Goal: Task Accomplishment & Management: Use online tool/utility

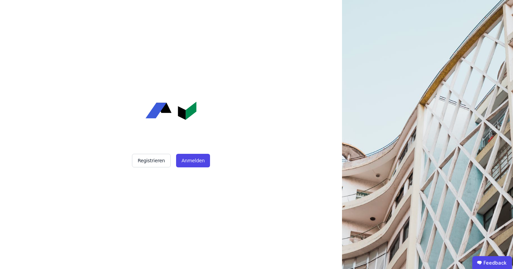
click at [199, 170] on div "Registrieren Anmelden" at bounding box center [171, 134] width 170 height 269
click at [199, 160] on button "Anmelden" at bounding box center [193, 161] width 34 height 14
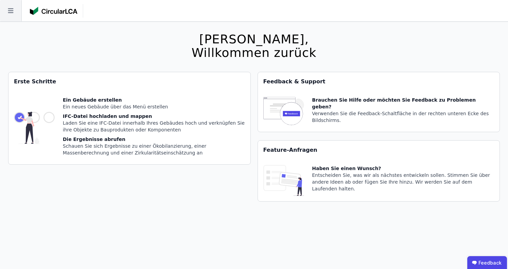
click at [11, 13] on icon at bounding box center [10, 10] width 5 height 5
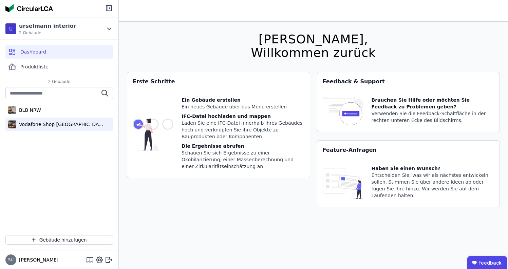
click at [23, 121] on div "Vodafone Shop [GEOGRAPHIC_DATA]" at bounding box center [60, 124] width 88 height 7
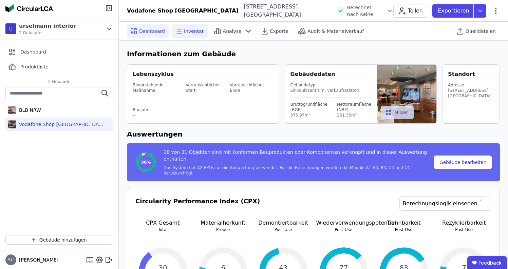
click at [192, 35] on div "Inventar" at bounding box center [190, 31] width 36 height 14
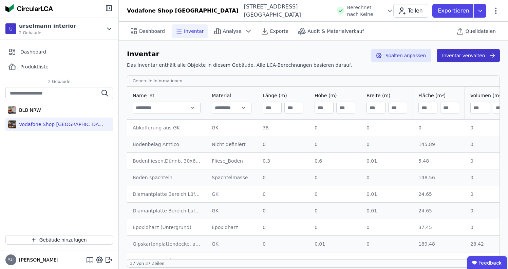
click at [483, 61] on button "Inventar verwalten" at bounding box center [467, 56] width 63 height 14
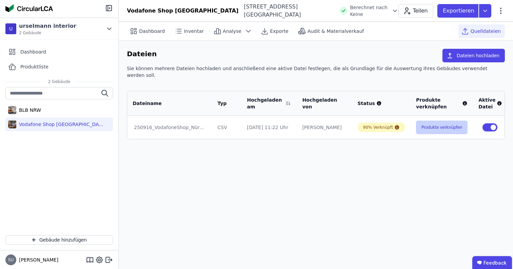
click at [450, 121] on button "Produkte verknüpfen" at bounding box center [442, 128] width 52 height 14
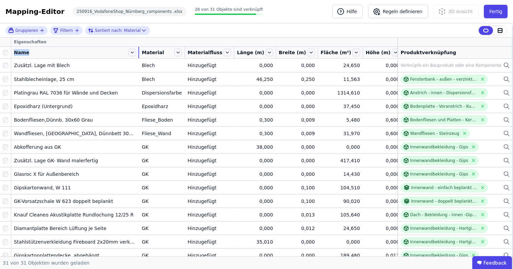
drag, startPoint x: 62, startPoint y: 53, endPoint x: 139, endPoint y: 52, distance: 77.3
click at [139, 52] on tr "Name Material Materialfluss Länge (m) Breite (m) Fläche (m²) Höhe (m) Volumen (…" at bounding box center [284, 53] width 568 height 12
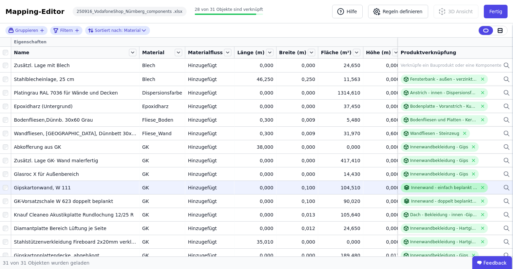
click at [452, 188] on div "Innenwand - einfach beplankt - W.111" at bounding box center [444, 187] width 66 height 5
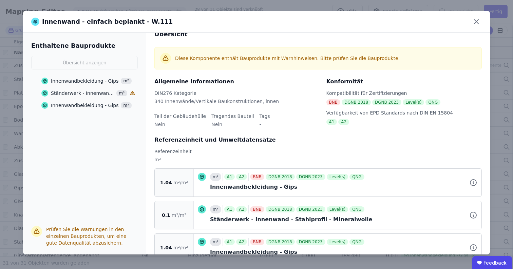
scroll to position [31, 0]
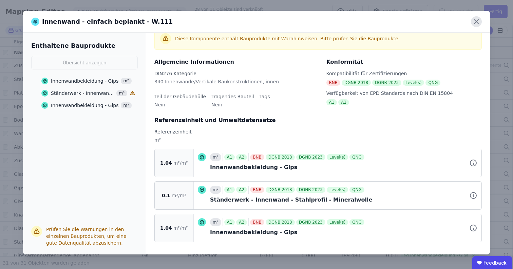
click at [477, 19] on icon at bounding box center [476, 21] width 11 height 11
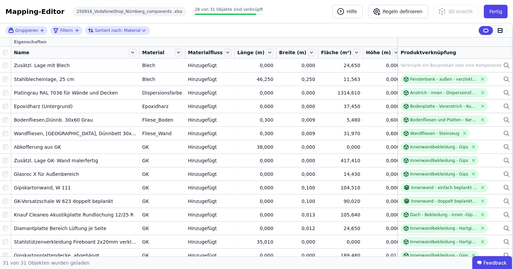
scroll to position [0, 0]
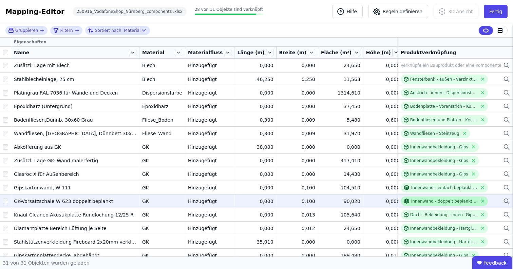
click at [414, 200] on div "Innenwand - doppelt beplankt - W.623" at bounding box center [444, 201] width 66 height 5
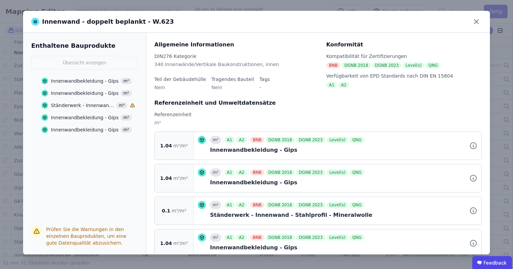
scroll to position [96, 0]
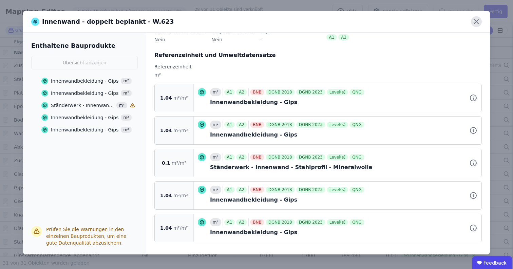
click at [472, 22] on icon at bounding box center [476, 21] width 11 height 11
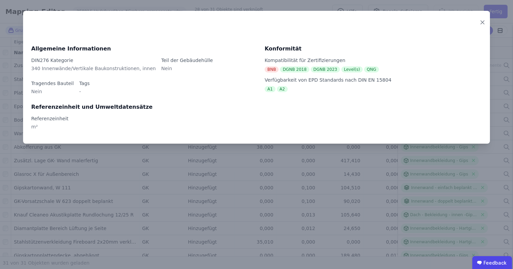
scroll to position [0, 0]
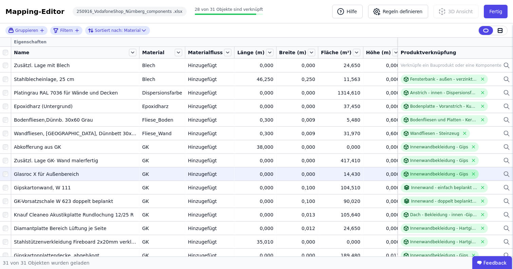
click at [430, 178] on div "Innenwandbekleidung - Gips" at bounding box center [439, 174] width 78 height 9
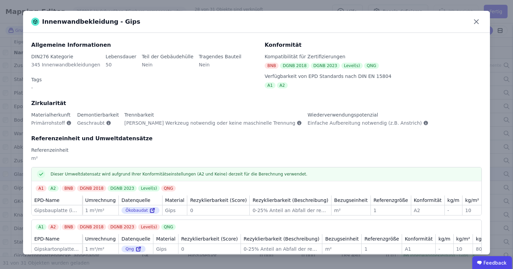
scroll to position [44, 0]
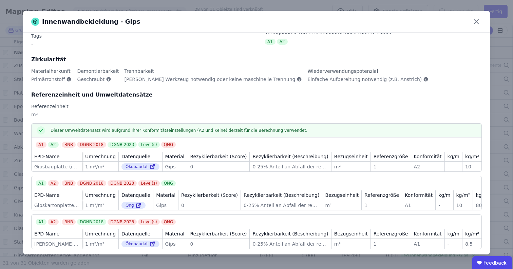
click at [498, 91] on div "Innenwandbekleidung - Gips Allgemeine Informationen DIN276 Kategorie 345 Innenw…" at bounding box center [256, 134] width 513 height 269
click at [474, 21] on icon at bounding box center [476, 21] width 11 height 11
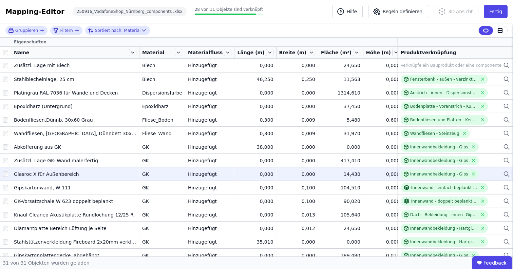
click at [504, 175] on icon at bounding box center [506, 174] width 4 height 4
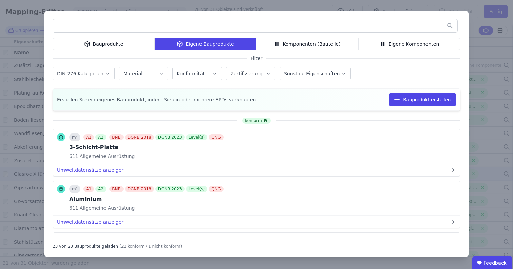
click at [129, 48] on div "Bauprodukte" at bounding box center [104, 44] width 102 height 12
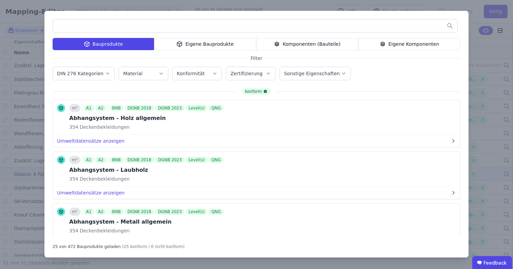
click at [264, 31] on input "text" at bounding box center [255, 26] width 404 height 12
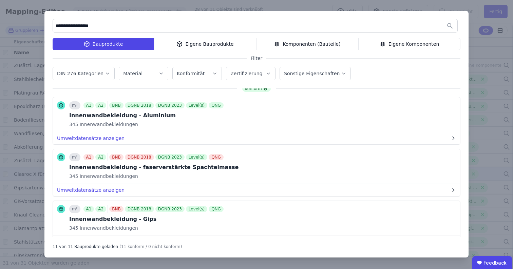
scroll to position [0, 0]
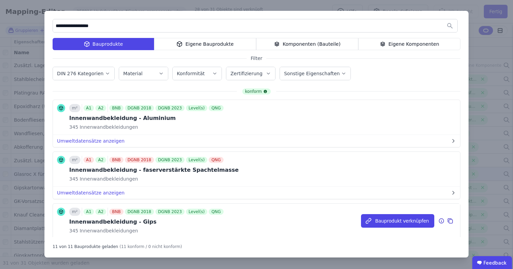
type input "**********"
click at [449, 221] on icon at bounding box center [451, 222] width 4 height 4
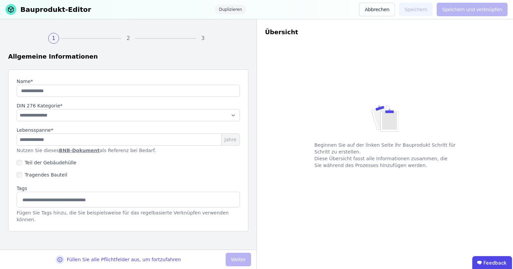
type input "**********"
type input "**"
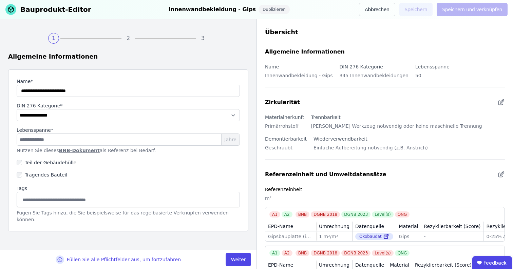
select select "**********"
drag, startPoint x: 106, startPoint y: 91, endPoint x: 7, endPoint y: 90, distance: 98.7
click at [7, 90] on div "**********" at bounding box center [128, 134] width 256 height 231
type input "**********"
select select "**********"
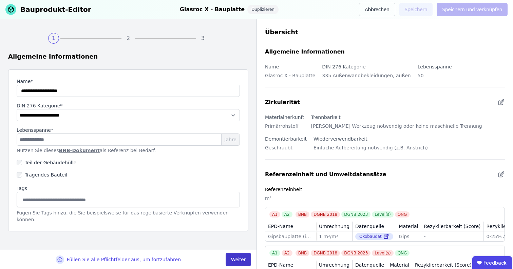
click at [238, 262] on button "Weiter" at bounding box center [237, 260] width 25 height 14
select select "**********"
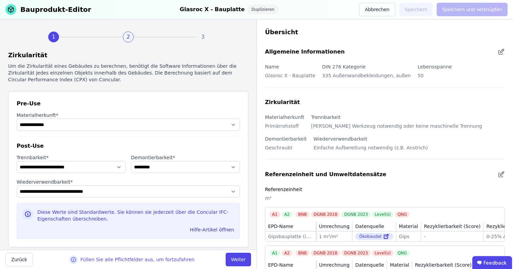
scroll to position [13, 0]
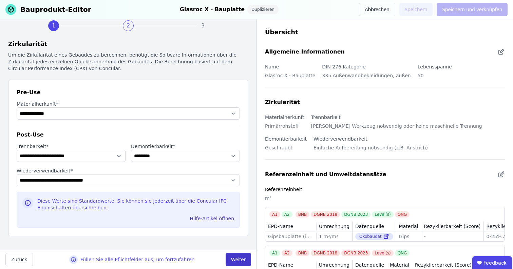
click at [237, 257] on button "Weiter" at bounding box center [237, 260] width 25 height 14
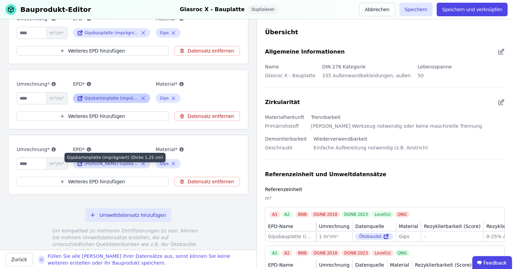
scroll to position [176, 0]
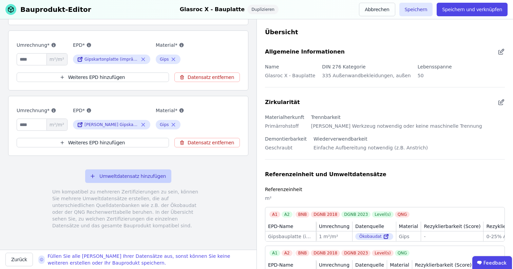
click at [122, 175] on button "Umweltdatensatz hinzufügen" at bounding box center [128, 177] width 86 height 14
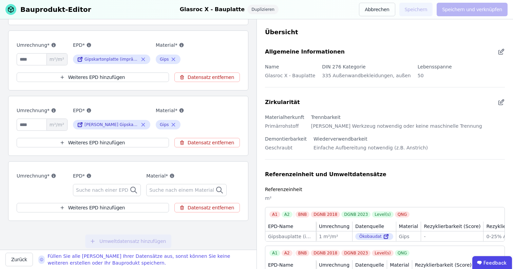
click at [98, 187] on span "Suche nach einer EPD" at bounding box center [103, 190] width 54 height 7
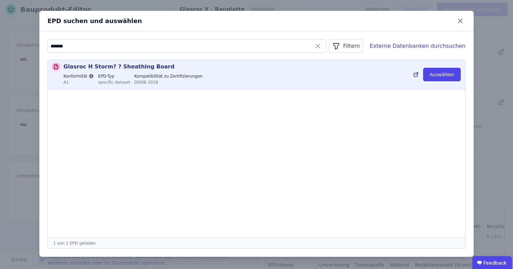
click at [83, 77] on label "Konformität" at bounding box center [78, 76] width 31 height 5
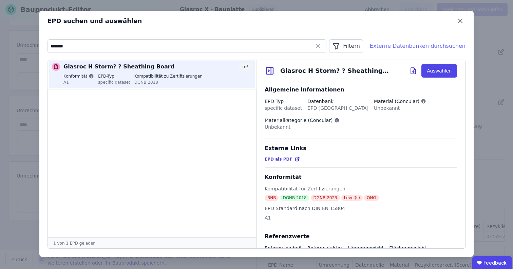
click at [407, 43] on div "Externe Datenbanken durchsuchen" at bounding box center [418, 46] width 96 height 8
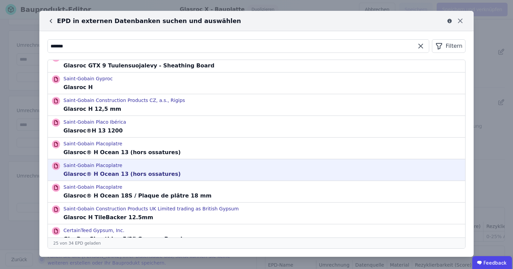
scroll to position [0, 0]
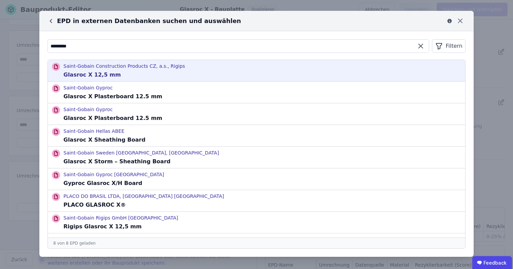
type input "*********"
click at [165, 76] on p "Glasroc X 12,5 mm" at bounding box center [123, 75] width 121 height 8
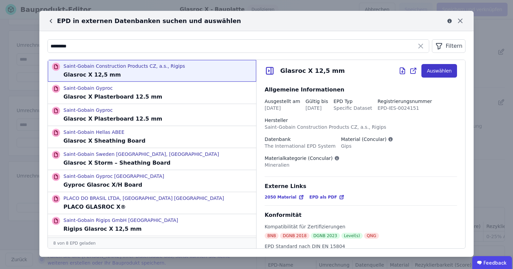
click at [433, 72] on button "Auswählen" at bounding box center [439, 71] width 36 height 14
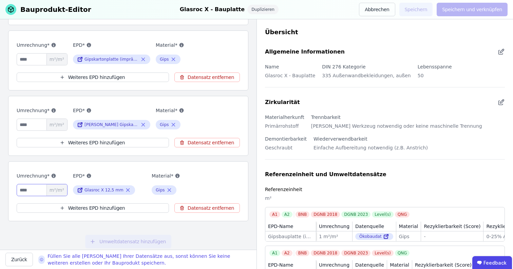
click at [40, 191] on input "number" at bounding box center [42, 190] width 51 height 12
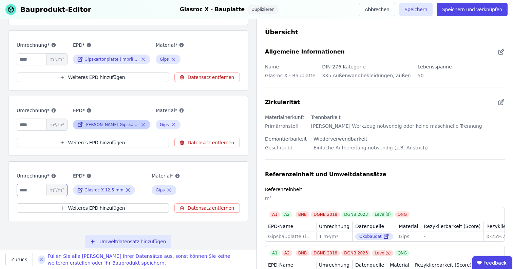
type input "*"
click at [122, 123] on div "[PERSON_NAME] Gipskartonplatten GKB Bauplatte und GKBI Bauplatte imprägniert 12…" at bounding box center [111, 124] width 54 height 5
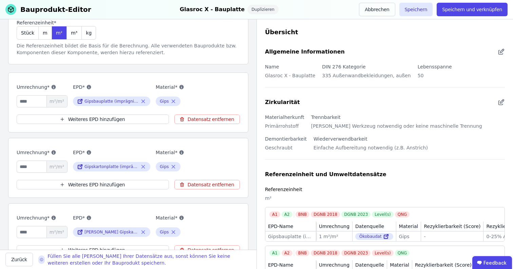
scroll to position [67, 0]
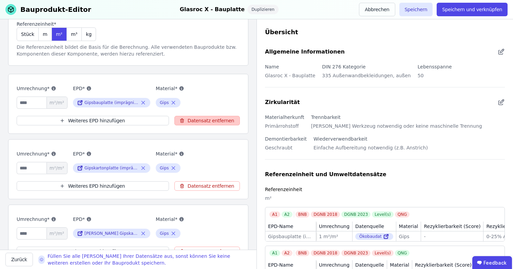
click at [206, 118] on button "Datensatz entfernen" at bounding box center [206, 120] width 65 height 9
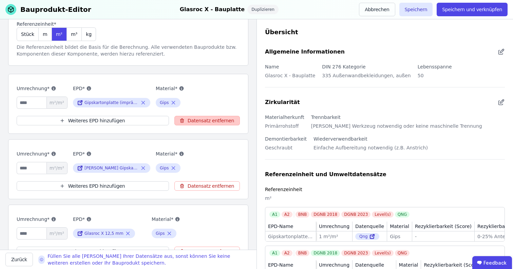
click at [206, 118] on button "Datensatz entfernen" at bounding box center [206, 120] width 65 height 9
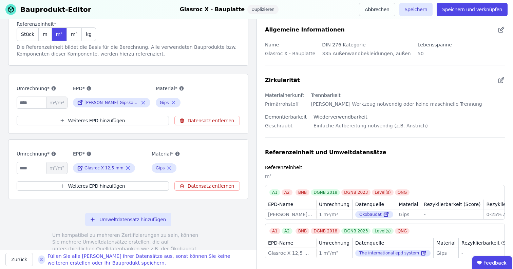
scroll to position [0, 0]
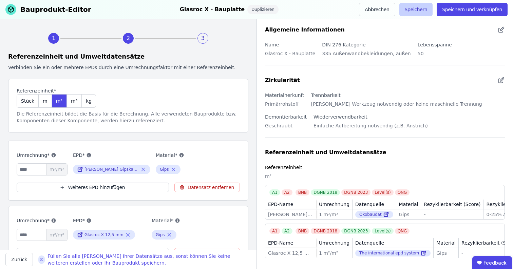
click at [424, 6] on button "Speichern" at bounding box center [416, 10] width 34 height 14
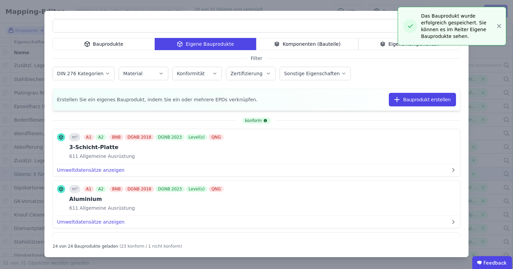
click at [22, 86] on div "Bauprodukte Eigene Bauprodukte Komponenten (Bauteile) Eigene Komponenten Filter…" at bounding box center [256, 134] width 513 height 269
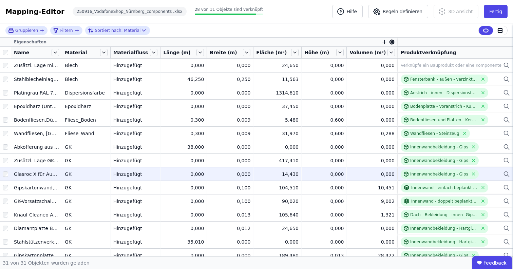
click at [504, 175] on icon at bounding box center [506, 174] width 7 height 8
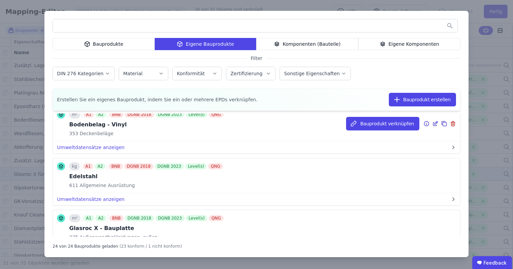
scroll to position [293, 0]
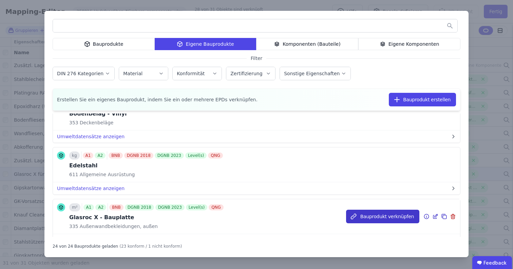
click at [367, 216] on button "Bauprodukt verknüpfen" at bounding box center [382, 217] width 73 height 14
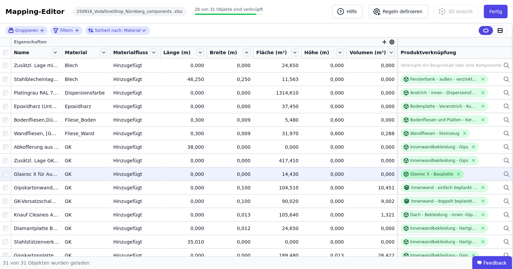
click at [410, 173] on div "Glasroc X - Bauplatte" at bounding box center [431, 174] width 43 height 5
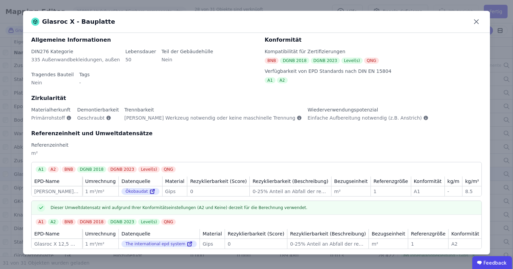
scroll to position [13, 0]
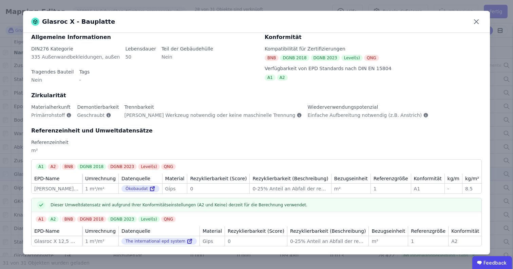
click at [8, 120] on div "Glasroc X - Bauplatte Allgemeine Informationen DIN276 Kategorie 335 Außenwandbe…" at bounding box center [256, 134] width 513 height 269
click at [20, 122] on div "Glasroc X - Bauplatte Allgemeine Informationen DIN276 Kategorie 335 Außenwandbe…" at bounding box center [256, 134] width 513 height 269
click at [481, 21] on icon at bounding box center [476, 21] width 11 height 11
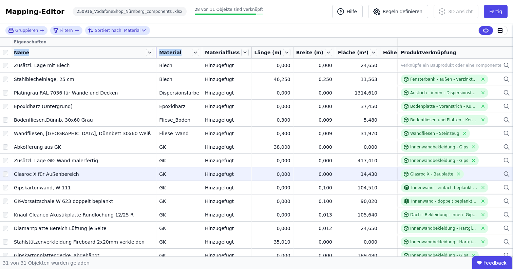
drag, startPoint x: 62, startPoint y: 52, endPoint x: 161, endPoint y: 56, distance: 99.8
click at [161, 56] on tr "Name Material Materialfluss Länge (m) Breite (m) Fläche (m²) Höhe (m) Volumen (…" at bounding box center [292, 53] width 585 height 12
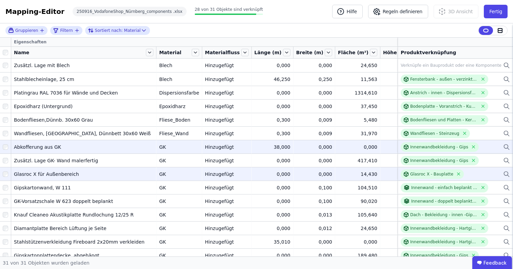
click at [88, 143] on td "Abkofferung aus GK Abkofferung aus GK" at bounding box center [83, 147] width 145 height 14
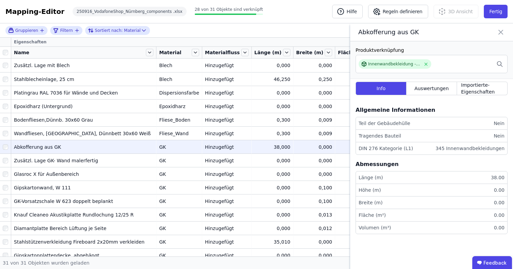
click at [501, 31] on icon at bounding box center [500, 31] width 8 height 9
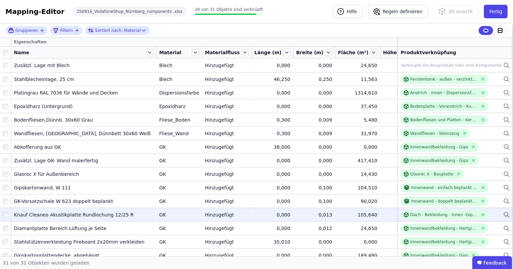
click at [503, 215] on icon at bounding box center [506, 215] width 7 height 8
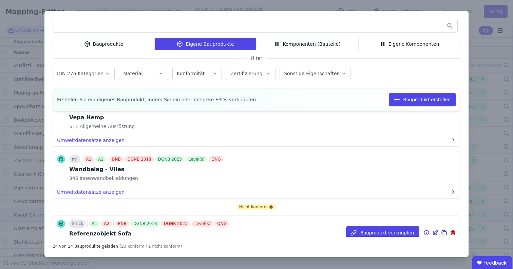
scroll to position [1081, 0]
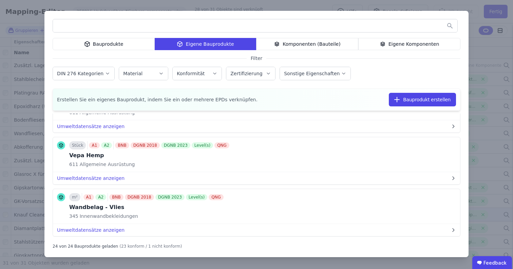
click at [392, 44] on div "Eigene Komponenten" at bounding box center [409, 44] width 102 height 12
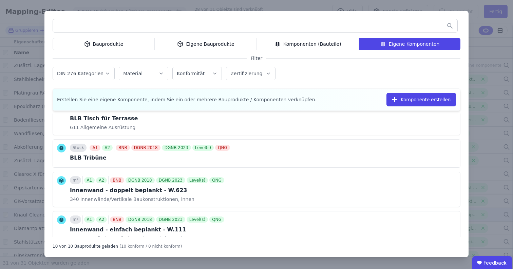
scroll to position [284, 0]
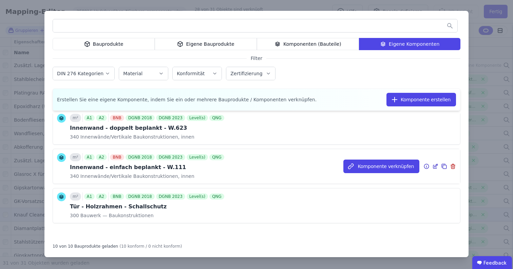
click at [443, 165] on icon at bounding box center [445, 167] width 4 height 4
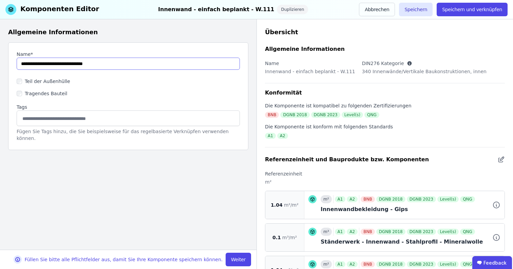
click at [175, 63] on input "string" at bounding box center [128, 64] width 223 height 12
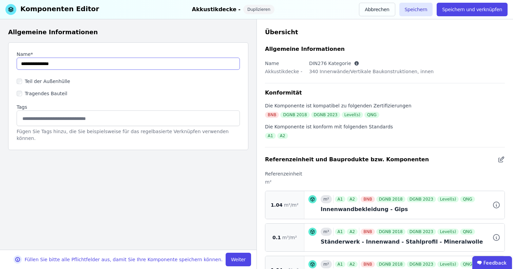
paste input "**********"
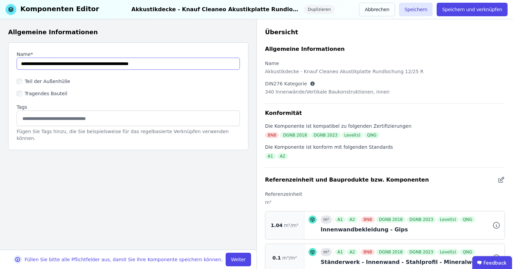
drag, startPoint x: 92, startPoint y: 65, endPoint x: 120, endPoint y: 66, distance: 28.9
click at [120, 66] on input "string" at bounding box center [128, 64] width 223 height 12
type input "**********"
click at [230, 259] on button "Weiter" at bounding box center [237, 260] width 25 height 14
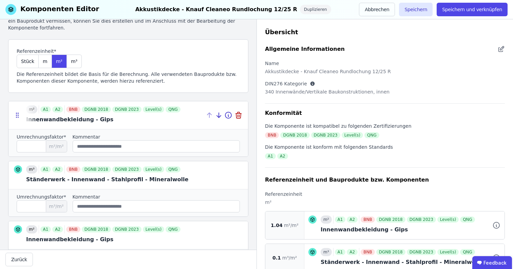
scroll to position [40, 0]
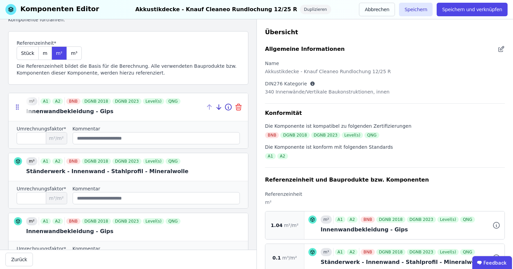
click at [236, 107] on icon at bounding box center [238, 107] width 8 height 8
type input "***"
type input "****"
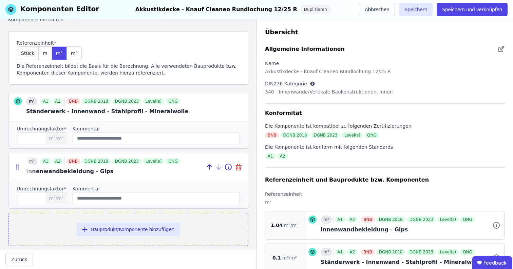
click at [239, 168] on icon at bounding box center [239, 168] width 0 height 2
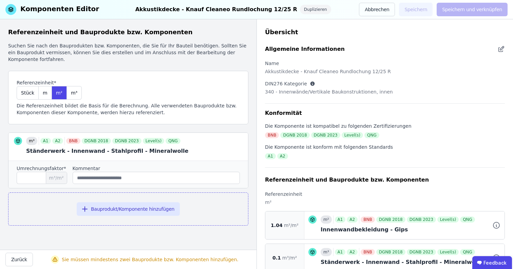
scroll to position [0, 0]
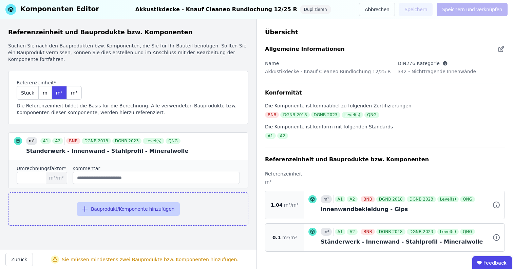
click at [94, 212] on button "Bauprodukt/Komponente hinzufügen" at bounding box center [128, 209] width 103 height 14
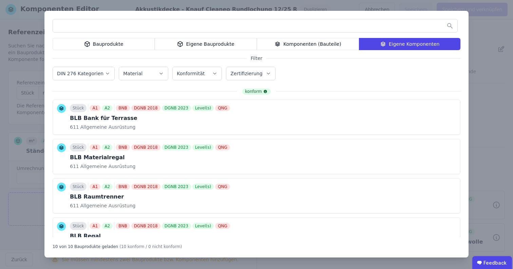
click at [129, 43] on div "Bauprodukte" at bounding box center [104, 44] width 102 height 12
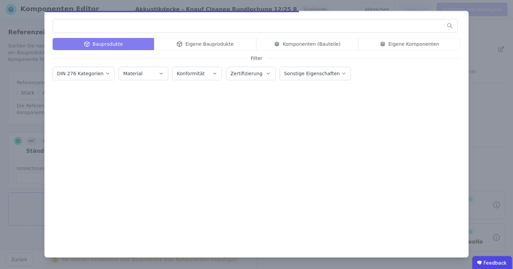
drag, startPoint x: 115, startPoint y: 17, endPoint x: 138, endPoint y: 17, distance: 22.7
click at [138, 17] on div "Bauprodukte Eigene Bauprodukte Komponenten (Bauteile) Eigene Komponenten Filter…" at bounding box center [256, 134] width 424 height 247
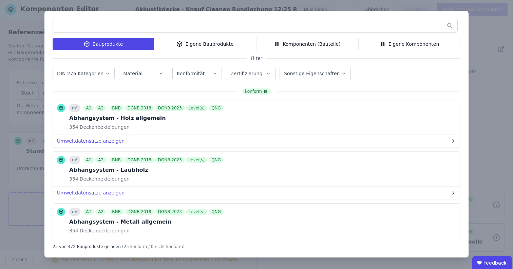
click at [135, 23] on input "text" at bounding box center [255, 26] width 404 height 12
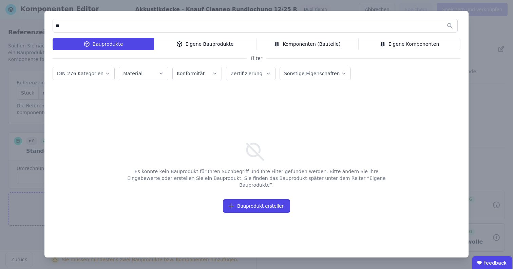
type input "*"
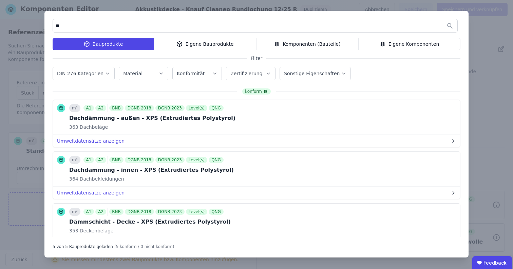
click at [321, 43] on div "Komponenten (Bauteile)" at bounding box center [307, 44] width 102 height 12
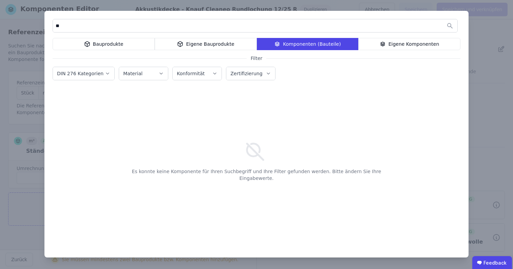
click at [115, 46] on div "Bauprodukte" at bounding box center [104, 44] width 102 height 12
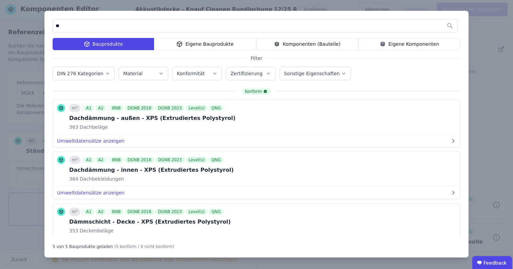
drag, startPoint x: 69, startPoint y: 22, endPoint x: 54, endPoint y: 28, distance: 16.1
click at [54, 28] on input "**" at bounding box center [255, 26] width 404 height 12
type input "*"
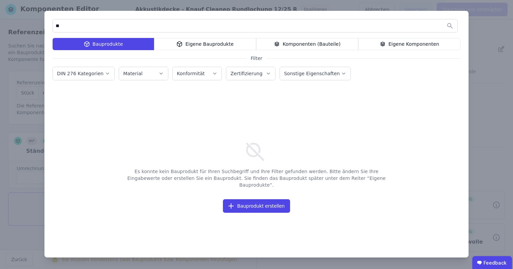
type input "*"
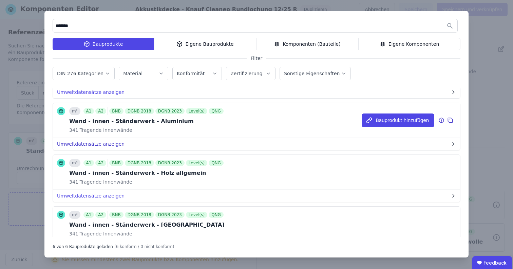
scroll to position [98, 0]
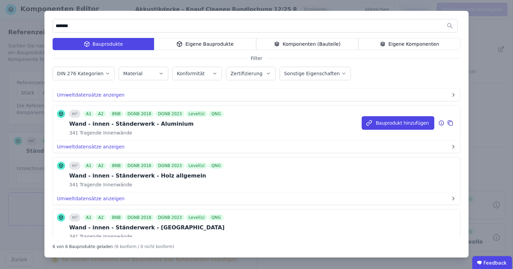
type input "*******"
click at [447, 121] on icon at bounding box center [450, 123] width 6 height 8
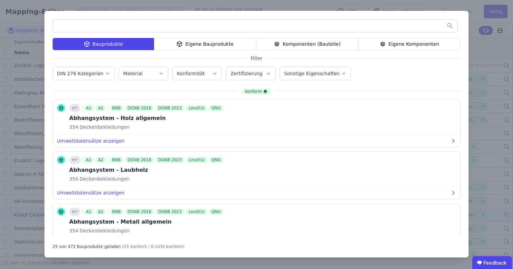
click at [57, 10] on div "Bauprodukte Eigene Bauprodukte Komponenten (Bauteile) Eigene Komponenten Filter…" at bounding box center [256, 134] width 513 height 269
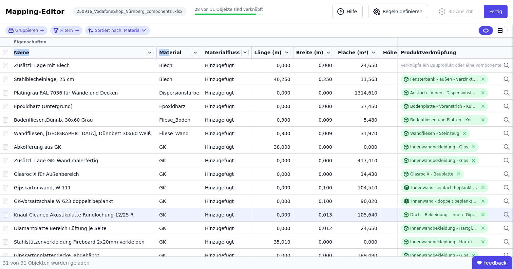
drag, startPoint x: 61, startPoint y: 51, endPoint x: 158, endPoint y: 53, distance: 97.0
click at [158, 53] on tr "Name Material Materialfluss Länge (m) Breite (m) Fläche (m²) Höhe (m) Volumen (…" at bounding box center [292, 53] width 585 height 12
click at [503, 215] on icon at bounding box center [506, 215] width 7 height 8
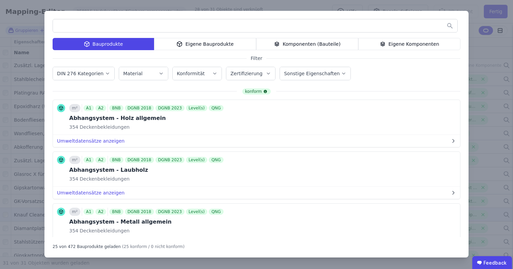
click at [225, 40] on div "Eigene Bauprodukte" at bounding box center [205, 44] width 102 height 12
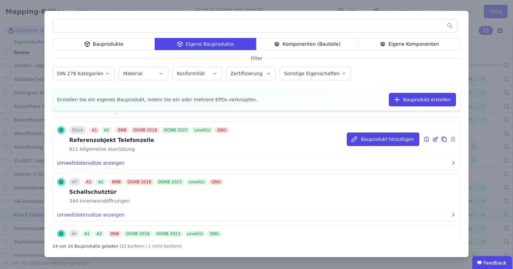
scroll to position [774, 0]
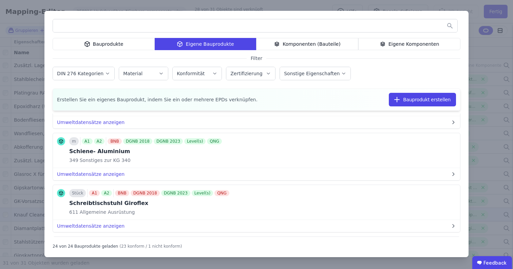
click at [5, 123] on div "Bauprodukte Eigene Bauprodukte Komponenten (Bauteile) Eigene Komponenten Filter…" at bounding box center [256, 134] width 513 height 269
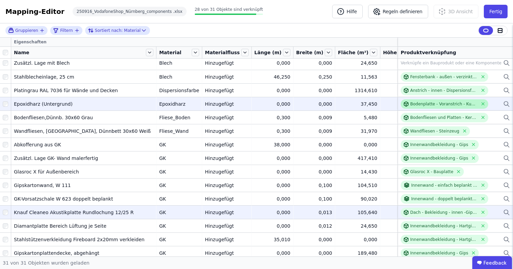
scroll to position [0, 0]
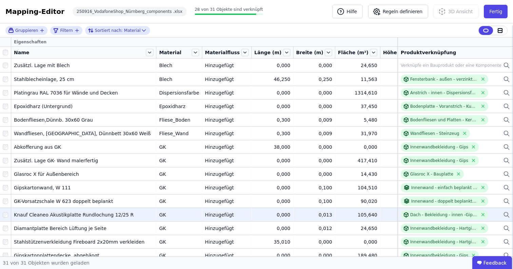
click at [505, 216] on td "Dach - Bekleidung - innen -Gipskarton Lochplatte Dach - Bekleidung - innen -Gip…" at bounding box center [454, 215] width 115 height 14
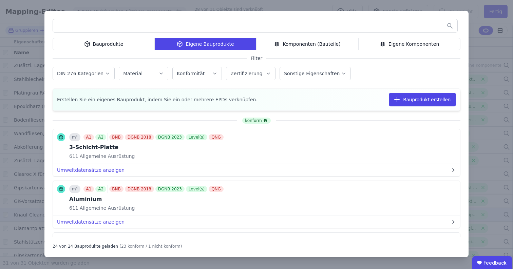
click at [404, 42] on div "Eigene Komponenten" at bounding box center [409, 44] width 102 height 12
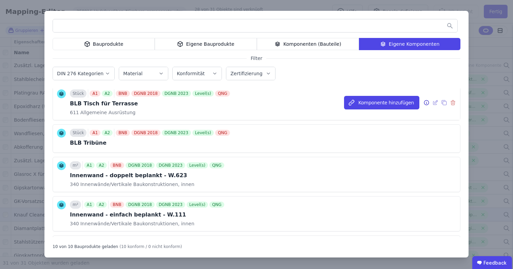
scroll to position [229, 0]
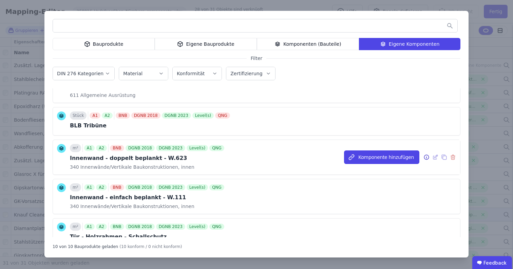
click at [300, 158] on div "m² A1 A2 BNB DGNB 2018 DGNB 2023 Level(s) QNG Innenwand - doppelt beplankt - W.…" at bounding box center [256, 157] width 407 height 35
click at [151, 170] on span "Innenwände/Vertikale Baukonstruktionen, innen" at bounding box center [136, 167] width 115 height 7
click at [123, 161] on div "Innenwand - doppelt beplankt - W.623" at bounding box center [148, 158] width 156 height 8
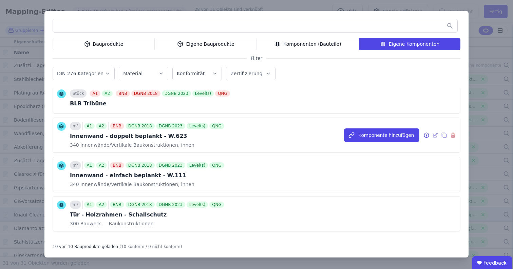
scroll to position [252, 0]
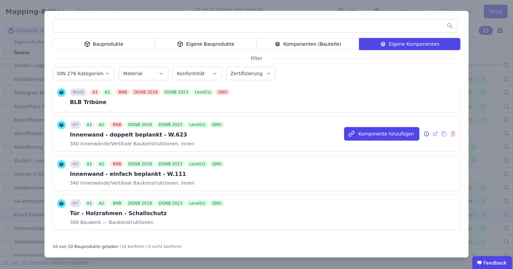
click at [423, 135] on icon at bounding box center [426, 134] width 6 height 8
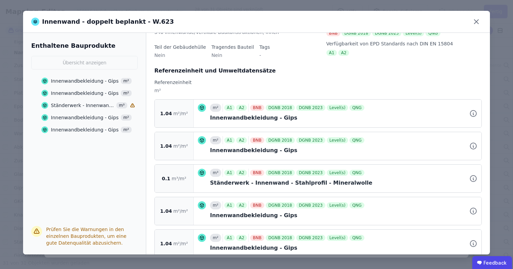
scroll to position [96, 0]
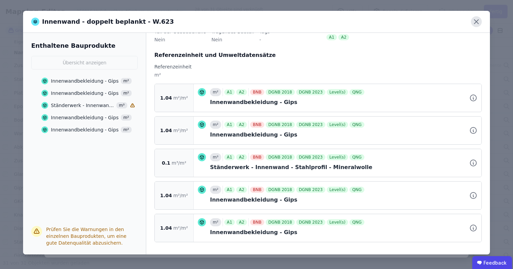
click at [474, 21] on icon at bounding box center [476, 21] width 11 height 11
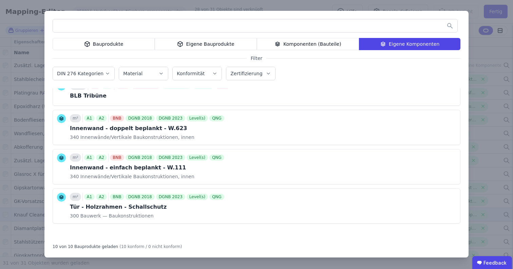
scroll to position [0, 0]
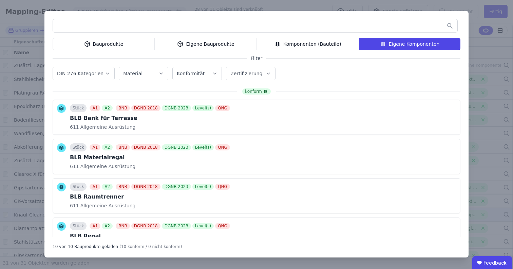
click at [212, 44] on div "Eigene Bauprodukte" at bounding box center [206, 44] width 102 height 12
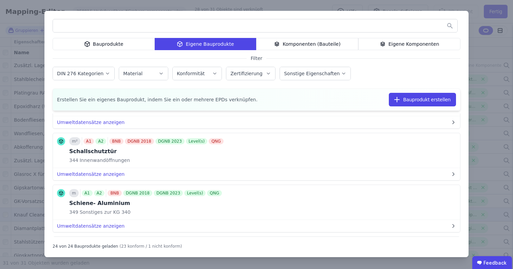
scroll to position [721, 0]
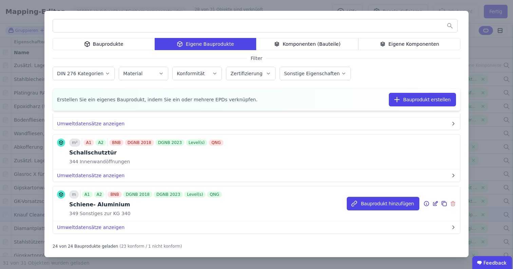
click at [450, 205] on icon at bounding box center [453, 204] width 6 height 8
click at [408, 218] on div "Bauprodukt hinzufügen" at bounding box center [403, 203] width 113 height 35
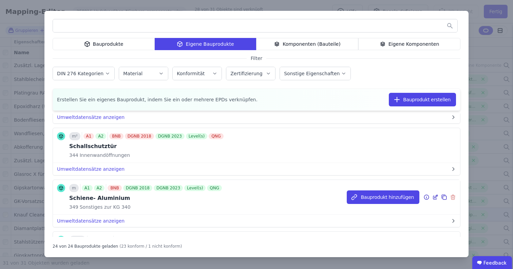
click at [423, 196] on icon at bounding box center [426, 197] width 6 height 8
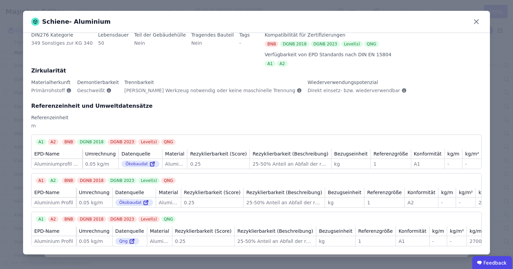
scroll to position [0, 0]
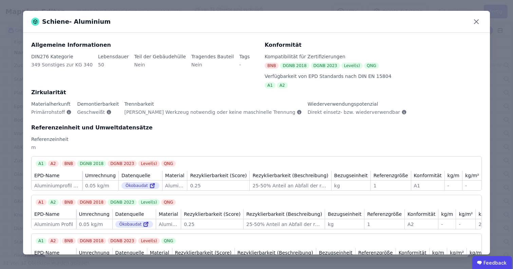
click at [75, 7] on div "Schiene- Aluminium Allgemeine Informationen DIN276 Kategorie 349 Sonstiges zur …" at bounding box center [256, 134] width 513 height 269
click at [478, 24] on icon at bounding box center [476, 21] width 11 height 11
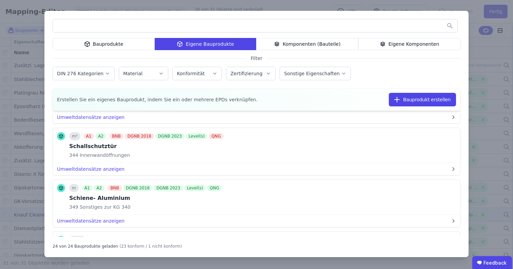
click at [132, 41] on div "Bauprodukte" at bounding box center [104, 44] width 102 height 12
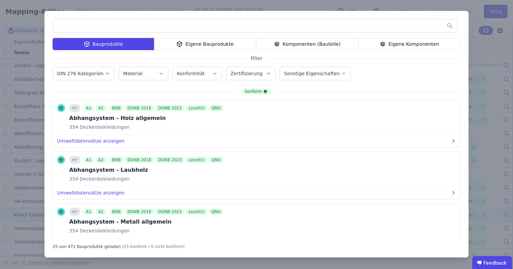
click at [177, 29] on input "text" at bounding box center [255, 26] width 404 height 12
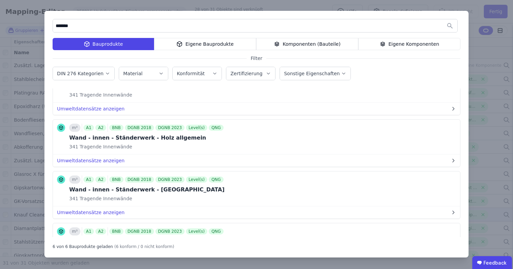
scroll to position [93, 0]
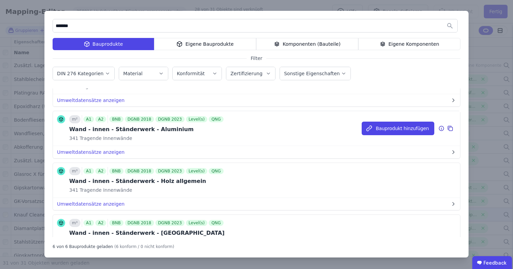
type input "*******"
click at [447, 129] on icon at bounding box center [450, 128] width 6 height 8
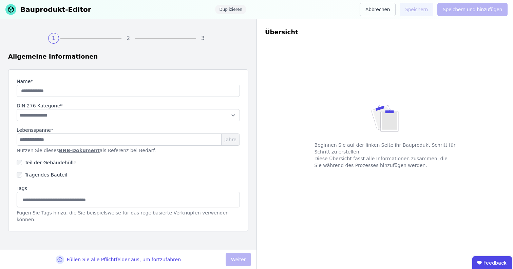
type input "**********"
type input "**"
select select "**********"
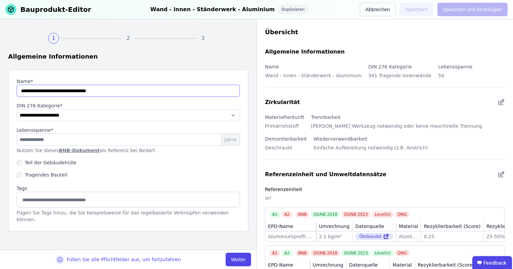
drag, startPoint x: 131, startPoint y: 92, endPoint x: 2, endPoint y: 93, distance: 129.2
click at [2, 93] on div "**********" at bounding box center [128, 134] width 256 height 231
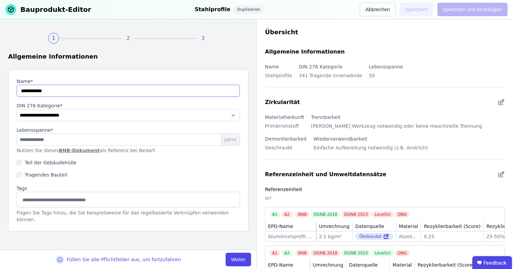
drag, startPoint x: 38, startPoint y: 93, endPoint x: 0, endPoint y: 88, distance: 37.9
click at [0, 88] on div "**********" at bounding box center [128, 134] width 256 height 231
type input "**********"
click at [204, 121] on div "**********" at bounding box center [128, 151] width 240 height 162
select select "**********"
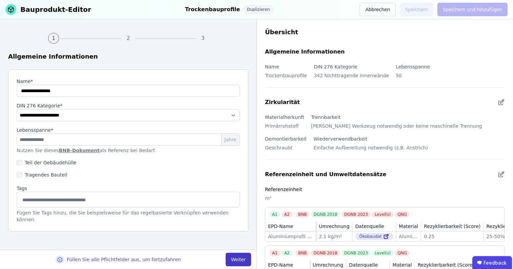
click at [237, 258] on button "Weiter" at bounding box center [237, 260] width 25 height 14
select select "**********"
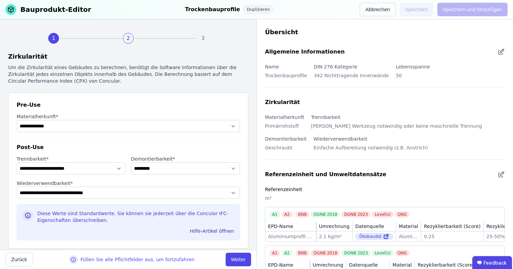
scroll to position [1, 0]
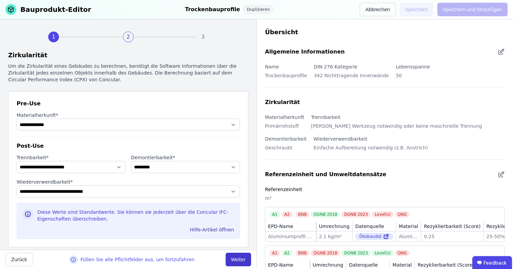
click at [237, 257] on button "Weiter" at bounding box center [237, 260] width 25 height 14
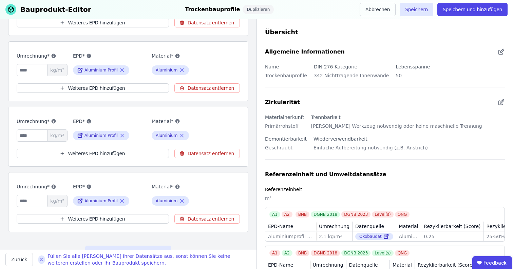
scroll to position [241, 0]
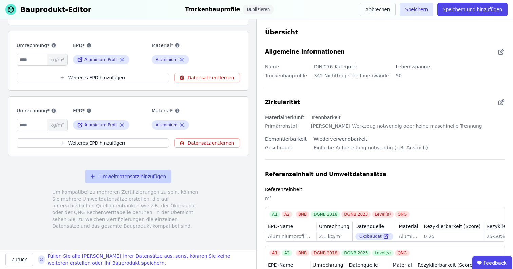
click at [116, 176] on button "Umweltdatensatz hinzufügen" at bounding box center [128, 177] width 86 height 14
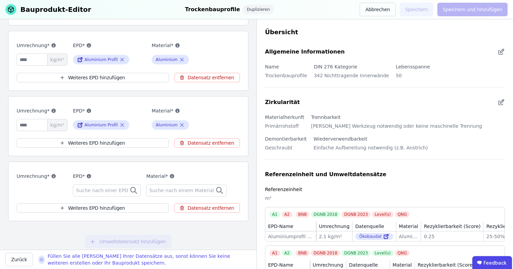
click at [115, 189] on span "Suche nach einer EPD" at bounding box center [103, 190] width 54 height 7
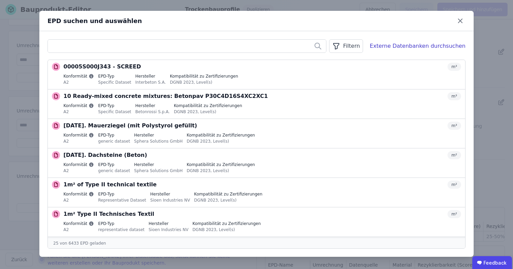
click at [134, 45] on input "text" at bounding box center [187, 46] width 278 height 12
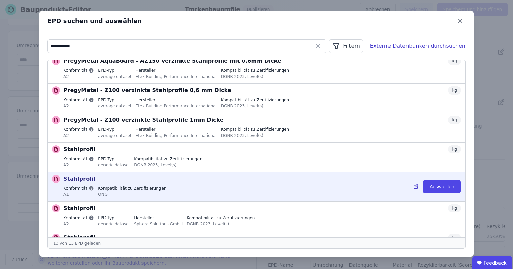
scroll to position [81, 0]
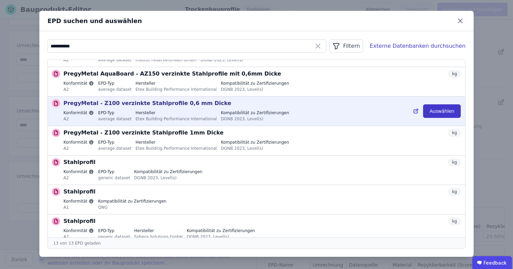
type input "**********"
click at [443, 116] on button "Auswählen" at bounding box center [442, 111] width 38 height 14
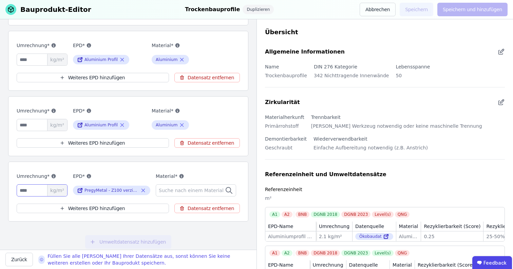
click at [28, 193] on input "number" at bounding box center [42, 190] width 51 height 12
type input "***"
click at [208, 139] on button "Datensatz entfernen" at bounding box center [206, 142] width 65 height 9
type input "***"
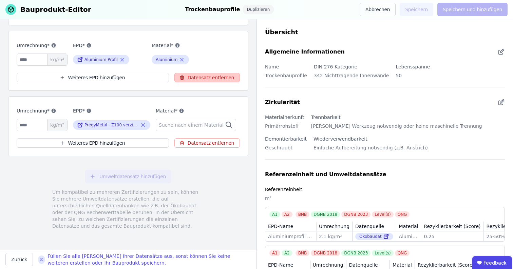
click at [207, 79] on button "Datensatz entfernen" at bounding box center [206, 77] width 65 height 9
type input "***"
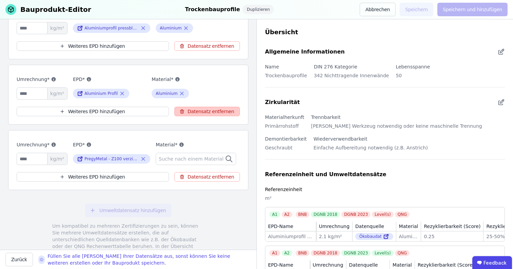
scroll to position [89, 0]
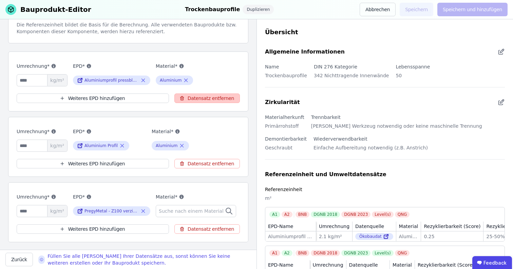
click at [204, 97] on button "Datensatz entfernen" at bounding box center [206, 98] width 65 height 9
type input "***"
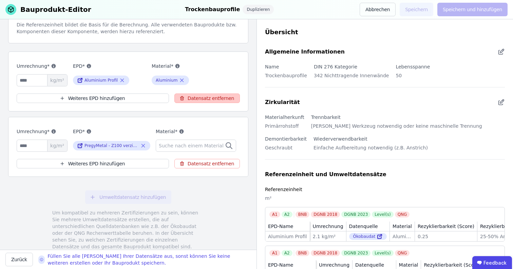
click at [204, 97] on button "Datensatz entfernen" at bounding box center [206, 98] width 65 height 9
type input "***"
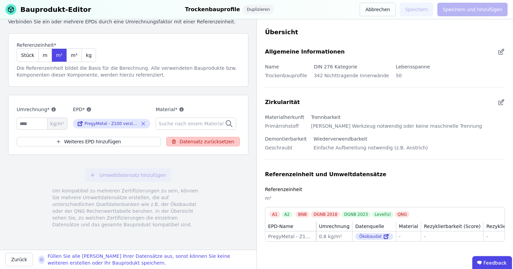
scroll to position [45, 0]
click at [46, 60] on div "m" at bounding box center [45, 56] width 13 height 14
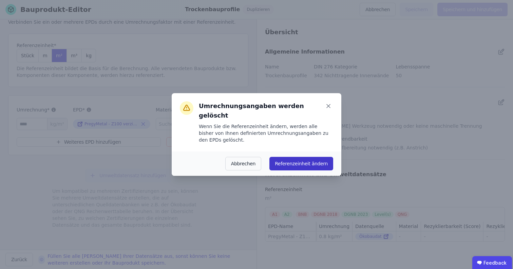
click at [297, 160] on button "Referenzeinheit ändern" at bounding box center [301, 164] width 64 height 14
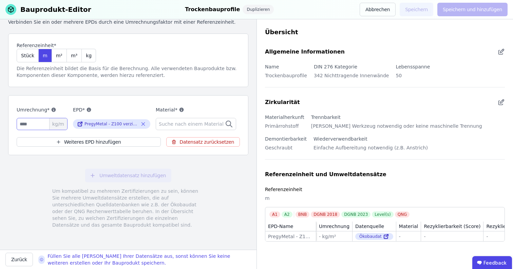
click at [43, 126] on input "number" at bounding box center [42, 124] width 51 height 12
type input "***"
click at [210, 124] on span "Suche nach einem Material" at bounding box center [192, 124] width 66 height 7
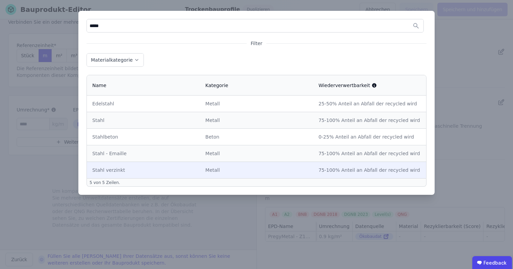
type input "*****"
click at [285, 169] on div "Metall" at bounding box center [256, 170] width 102 height 7
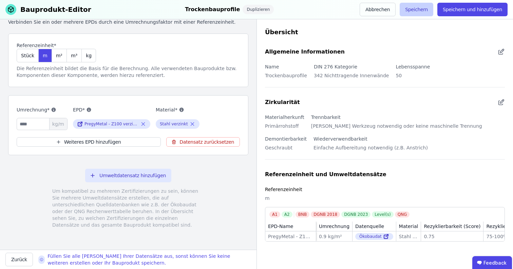
click at [414, 7] on button "Speichern" at bounding box center [416, 10] width 34 height 14
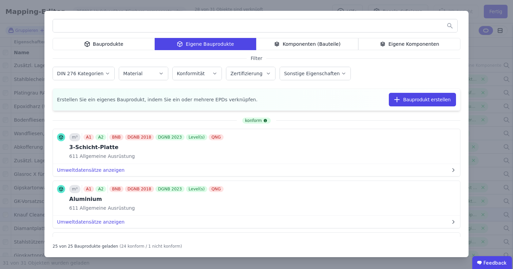
click at [326, 48] on div "Komponenten (Bauteile)" at bounding box center [307, 44] width 102 height 12
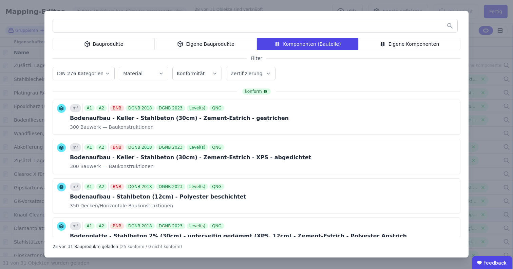
click at [430, 40] on div "Eigene Komponenten" at bounding box center [409, 44] width 102 height 12
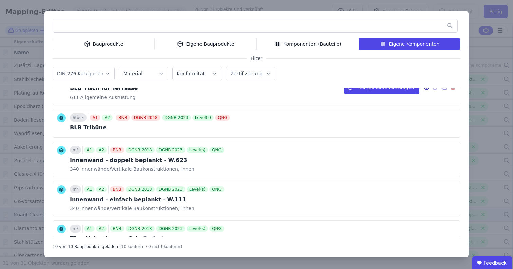
scroll to position [228, 0]
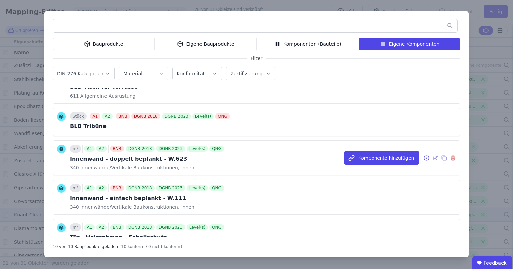
click at [433, 158] on icon at bounding box center [434, 158] width 3 height 3
click at [268, 160] on div "m² A1 A2 BNB DGNB 2018 DGNB 2023 Level(s) QNG Innenwand - doppelt beplankt - W.…" at bounding box center [256, 158] width 407 height 35
click at [185, 7] on div "Bauprodukte Eigene Bauprodukte Komponenten (Bauteile) Eigene Komponenten Filter…" at bounding box center [256, 134] width 513 height 269
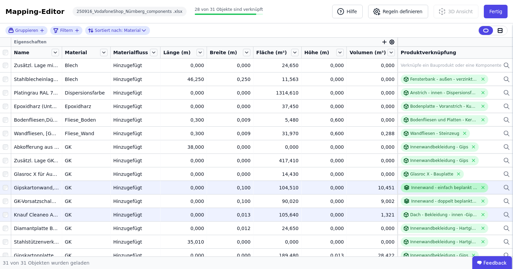
click at [458, 191] on div "Innenwand - einfach beplankt - W.111" at bounding box center [443, 187] width 87 height 9
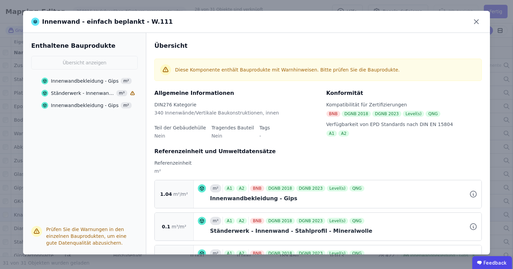
click at [504, 111] on div "Innenwand - einfach beplankt - W.111 Enthaltene Bauprodukte Übersicht anzeigen …" at bounding box center [256, 134] width 513 height 269
click at [482, 24] on div "Innenwand - einfach beplankt - W.111" at bounding box center [256, 22] width 467 height 22
click at [474, 18] on icon at bounding box center [476, 21] width 11 height 11
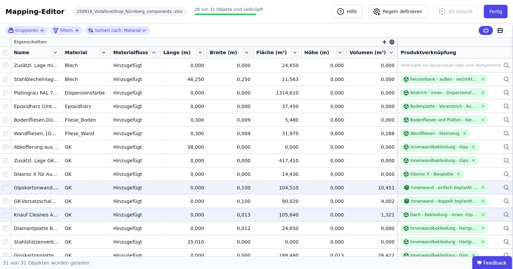
click at [504, 186] on icon at bounding box center [506, 187] width 4 height 4
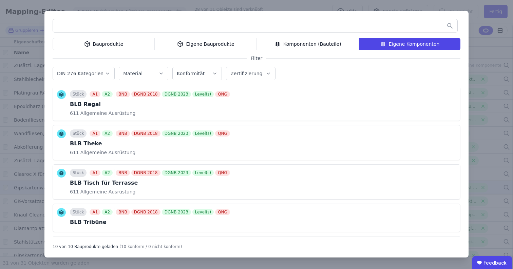
scroll to position [199, 0]
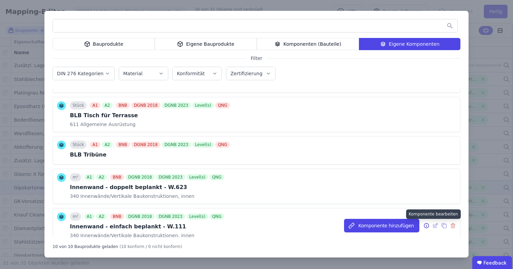
click at [432, 228] on icon at bounding box center [435, 226] width 6 height 8
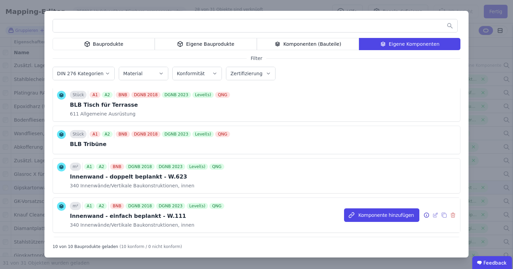
scroll to position [211, 0]
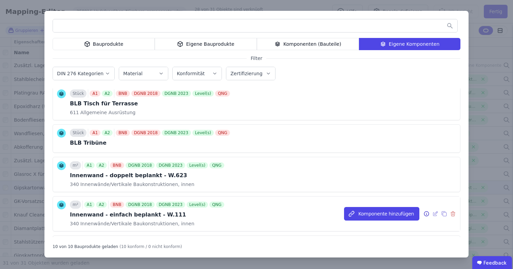
click at [271, 218] on div "m² A1 A2 BNB DGNB 2018 DGNB 2023 Level(s) QNG Innenwand - einfach beplankt - W.…" at bounding box center [256, 214] width 407 height 35
click at [147, 212] on div "Innenwand - einfach beplankt - W.111" at bounding box center [148, 215] width 156 height 8
click at [62, 203] on icon at bounding box center [61, 205] width 9 height 9
click at [95, 6] on div "Bauprodukte Eigene Bauprodukte Komponenten (Bauteile) Eigene Komponenten Filter…" at bounding box center [256, 134] width 513 height 269
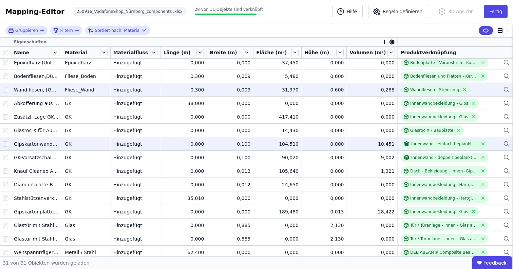
scroll to position [223, 0]
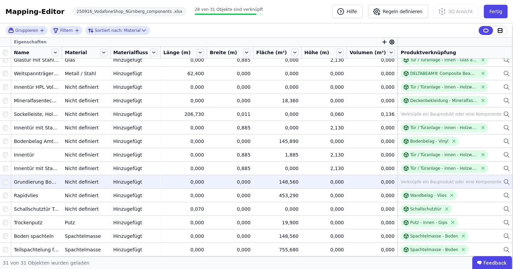
click at [503, 180] on icon at bounding box center [506, 182] width 7 height 8
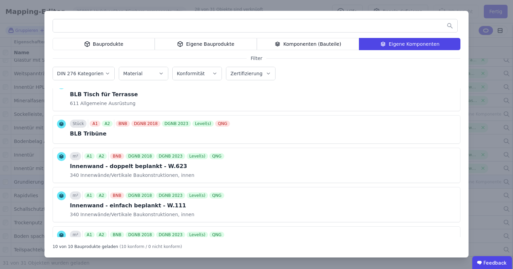
scroll to position [258, 0]
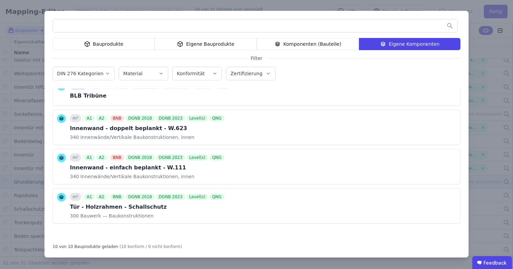
click at [491, 76] on div "Bauprodukte Eigene Bauprodukte Komponenten (Bauteile) Eigene Komponenten Filter…" at bounding box center [256, 134] width 513 height 269
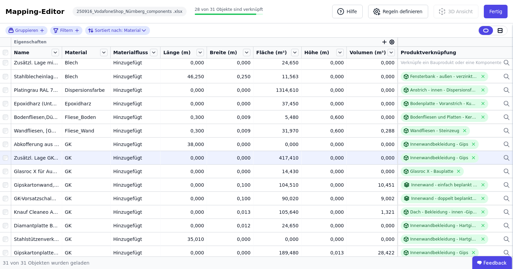
scroll to position [9, 0]
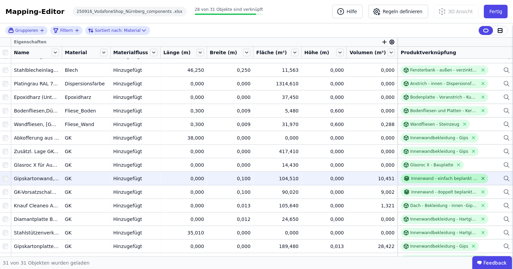
click at [480, 178] on icon at bounding box center [482, 178] width 5 height 5
click at [504, 178] on icon at bounding box center [506, 179] width 7 height 8
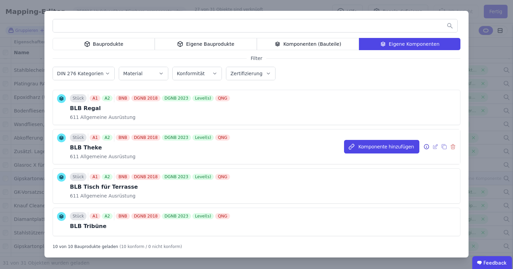
scroll to position [258, 0]
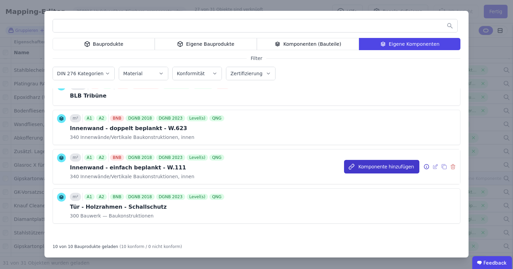
click at [384, 168] on button "Komponente hinzufügen" at bounding box center [381, 167] width 75 height 14
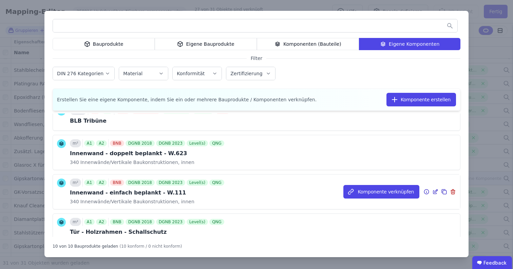
click at [432, 190] on icon at bounding box center [435, 192] width 6 height 8
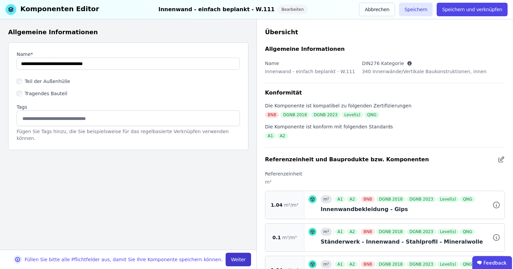
click at [243, 261] on button "Weiter" at bounding box center [237, 260] width 25 height 14
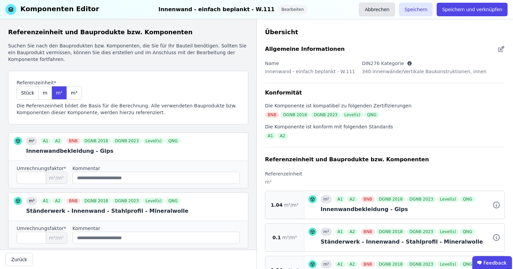
click at [395, 6] on button "Abbrechen" at bounding box center [377, 10] width 36 height 14
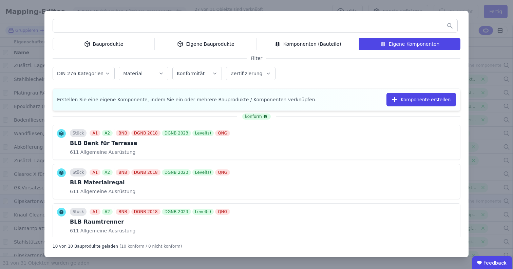
click at [452, 6] on div "Bauprodukte Eigene Bauprodukte Komponenten (Bauteile) Eigene Komponenten Filter…" at bounding box center [256, 134] width 513 height 269
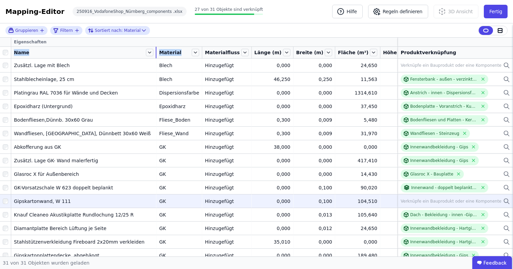
drag, startPoint x: 62, startPoint y: 52, endPoint x: 169, endPoint y: 51, distance: 107.5
click at [169, 51] on tr "Name Material Materialfluss Länge (m) Breite (m) Fläche (m²) Höhe (m) Volumen (…" at bounding box center [292, 53] width 585 height 12
click at [503, 201] on icon at bounding box center [506, 201] width 7 height 8
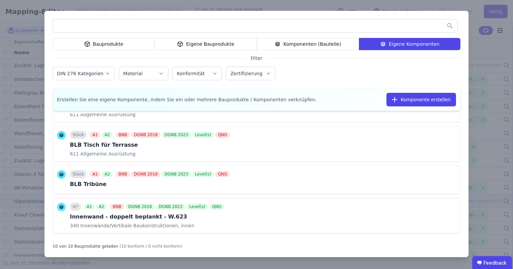
scroll to position [268, 0]
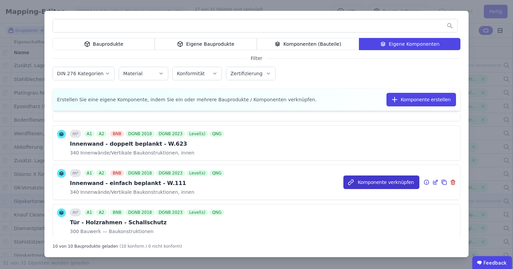
click at [392, 184] on button "Komponente verknüpfen" at bounding box center [381, 183] width 76 height 14
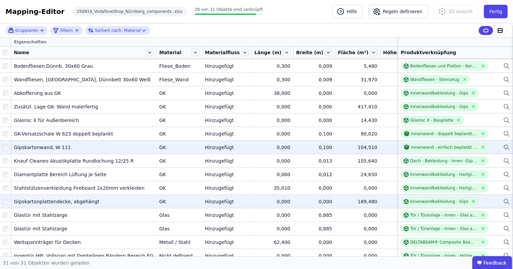
scroll to position [57, 0]
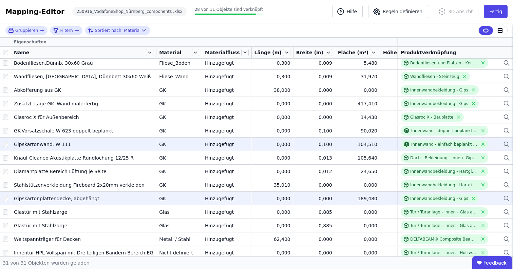
click at [503, 198] on icon at bounding box center [506, 199] width 7 height 8
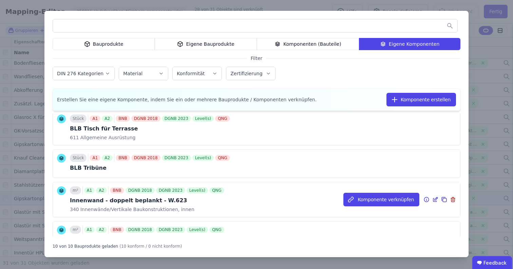
scroll to position [232, 0]
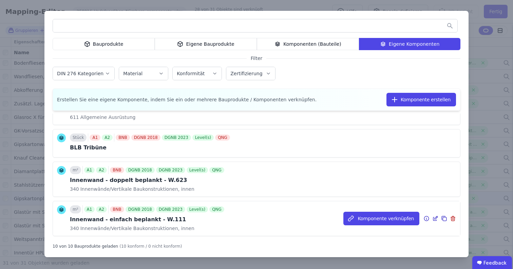
click at [441, 218] on icon at bounding box center [444, 219] width 6 height 8
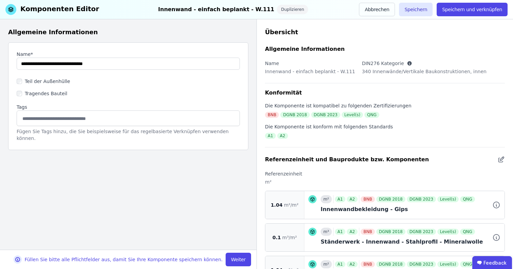
click at [167, 57] on label "Name*" at bounding box center [128, 54] width 223 height 7
drag, startPoint x: 162, startPoint y: 66, endPoint x: 7, endPoint y: 63, distance: 155.0
click at [7, 63] on div "Allgemeine Informationen Name* Teil der Außenhülle Tragendes Bauteil Tags Fügen…" at bounding box center [128, 134] width 256 height 231
type input "*"
click at [28, 65] on input "string" at bounding box center [128, 64] width 223 height 12
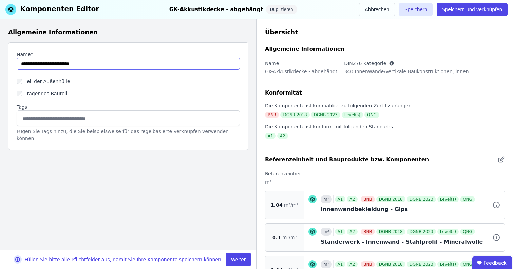
click at [122, 65] on input "string" at bounding box center [128, 64] width 223 height 12
click at [28, 64] on input "string" at bounding box center [128, 64] width 223 height 12
click at [31, 62] on input "string" at bounding box center [128, 64] width 223 height 12
click at [42, 61] on input "string" at bounding box center [128, 64] width 223 height 12
click at [40, 62] on input "string" at bounding box center [128, 64] width 223 height 12
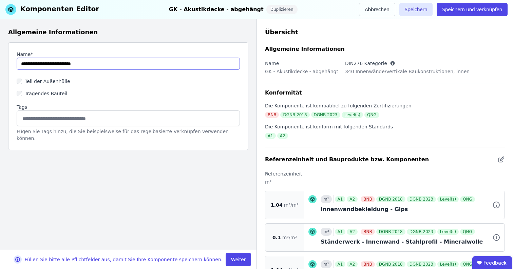
click at [34, 64] on input "string" at bounding box center [128, 64] width 223 height 12
click at [112, 65] on input "string" at bounding box center [128, 64] width 223 height 12
click at [37, 64] on input "string" at bounding box center [128, 64] width 223 height 12
type input "**********"
click at [112, 71] on div "Name* Teil der Außenhülle Tragendes Bauteil Tags Fügen Sie Tags hinzu, die Sie …" at bounding box center [128, 96] width 240 height 108
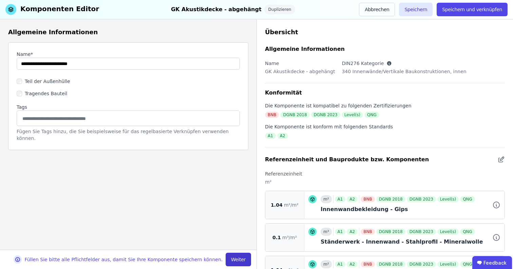
click at [235, 259] on button "Weiter" at bounding box center [237, 260] width 25 height 14
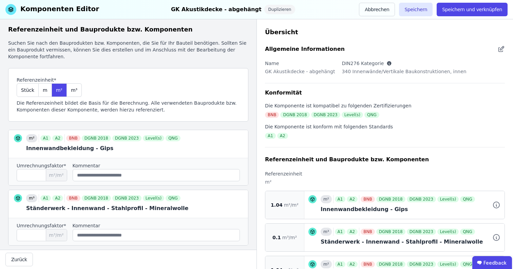
scroll to position [7, 0]
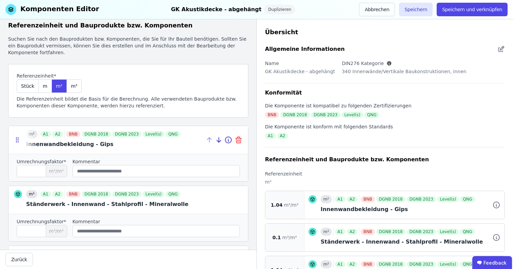
click at [235, 139] on icon at bounding box center [238, 140] width 8 height 8
type input "***"
type input "****"
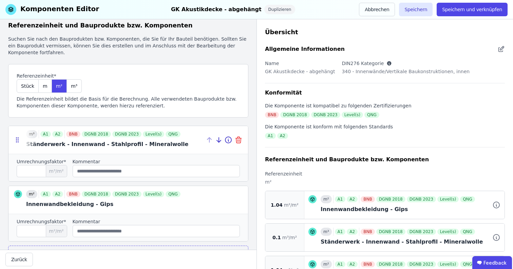
click at [235, 139] on icon at bounding box center [238, 140] width 8 height 8
type input "****"
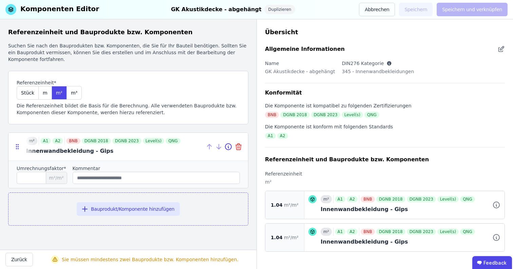
scroll to position [0, 0]
click at [235, 139] on div at bounding box center [226, 147] width 43 height 28
click at [239, 145] on icon at bounding box center [238, 144] width 2 height 1
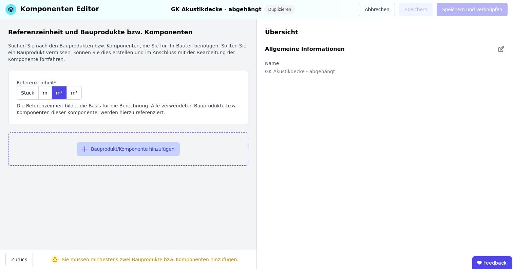
click at [152, 149] on button "Bauprodukt/Komponente hinzufügen" at bounding box center [128, 149] width 103 height 14
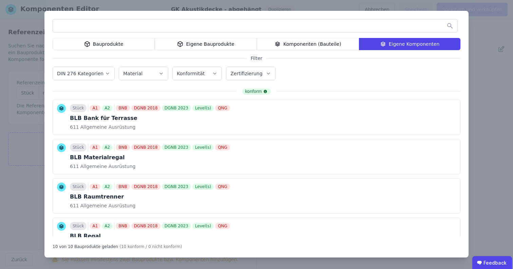
click at [222, 42] on div "Eigene Bauprodukte" at bounding box center [206, 44] width 102 height 12
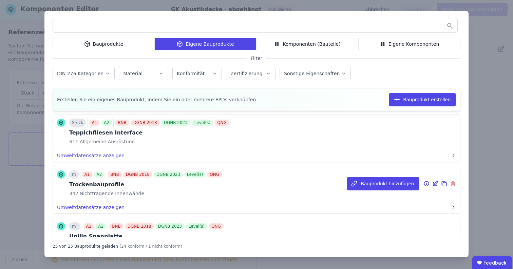
scroll to position [1010, 0]
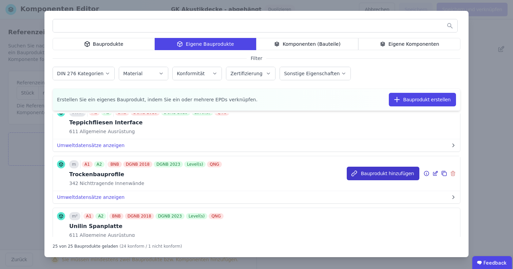
click at [372, 176] on button "Bauprodukt hinzufügen" at bounding box center [383, 174] width 73 height 14
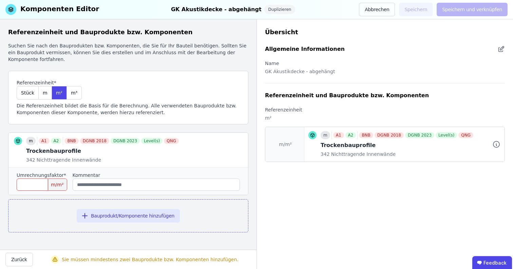
scroll to position [0, 0]
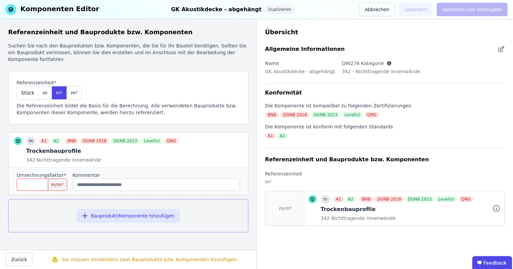
click at [39, 189] on input "number" at bounding box center [42, 185] width 51 height 12
type input "*"
click at [135, 200] on div "Bauprodukt/Komponente hinzufügen" at bounding box center [128, 215] width 240 height 33
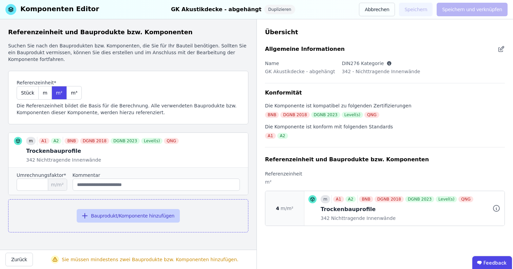
click at [117, 219] on button "Bauprodukt/Komponente hinzufügen" at bounding box center [128, 216] width 103 height 14
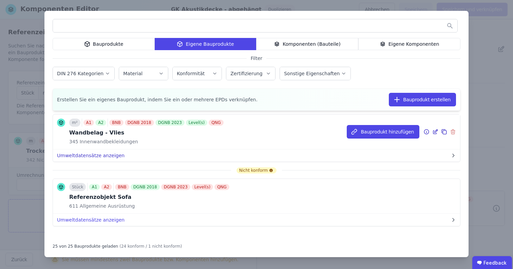
scroll to position [1211, 0]
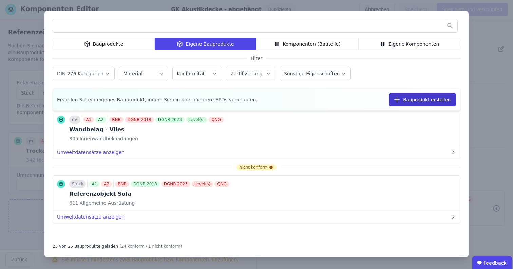
click at [438, 99] on button "Bauprodukt erstellen" at bounding box center [422, 100] width 67 height 14
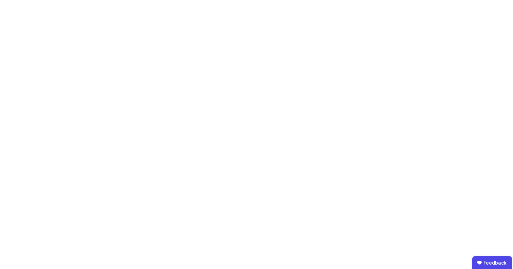
click at [294, 119] on body "Feedback" at bounding box center [256, 134] width 513 height 269
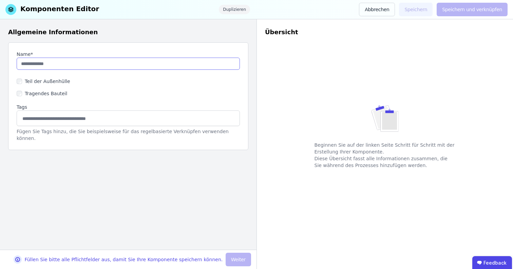
click at [63, 65] on input "string" at bounding box center [128, 64] width 223 height 12
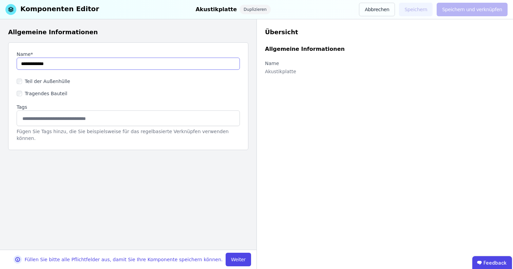
type input "**********"
click at [236, 259] on button "Weiter" at bounding box center [237, 260] width 25 height 14
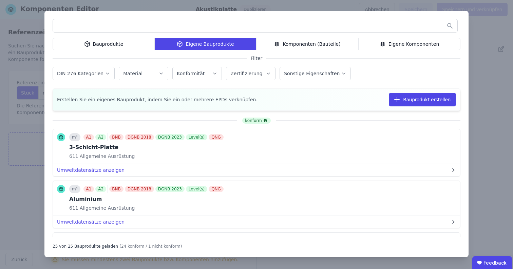
click at [492, 33] on div "Bauprodukte Eigene Bauprodukte Komponenten (Bauteile) Eigene Komponenten Filter…" at bounding box center [256, 134] width 513 height 269
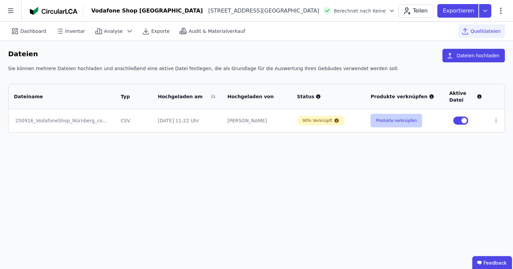
click at [402, 121] on button "Produkte verknüpfen" at bounding box center [396, 121] width 52 height 14
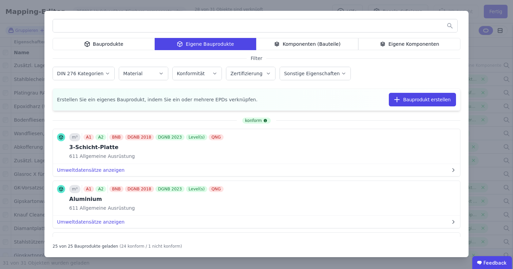
click at [99, 40] on div "Bauprodukte" at bounding box center [104, 44] width 102 height 12
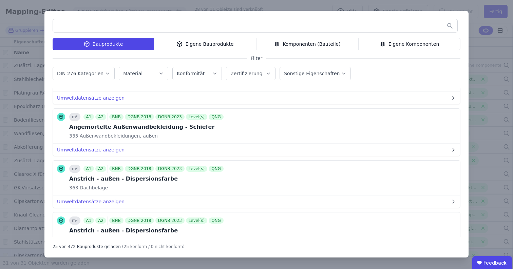
scroll to position [822, 0]
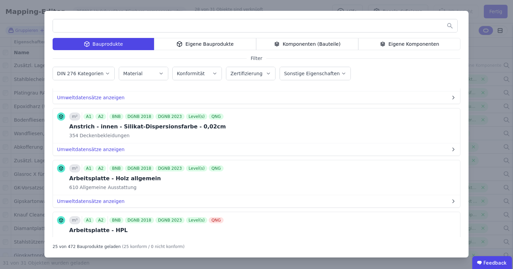
click at [186, 23] on input "text" at bounding box center [255, 26] width 404 height 12
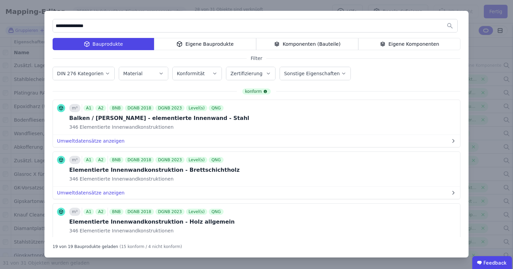
type input "**********"
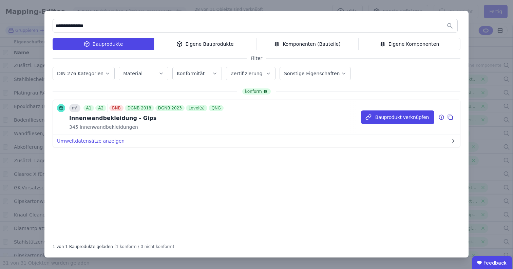
click at [450, 119] on icon at bounding box center [450, 117] width 6 height 8
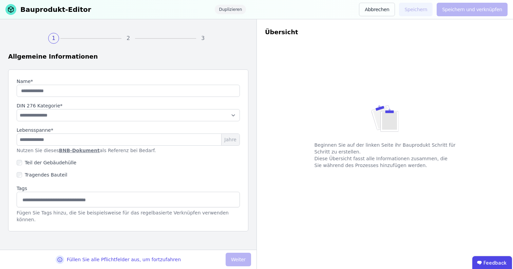
type input "**********"
type input "**"
select select "**********"
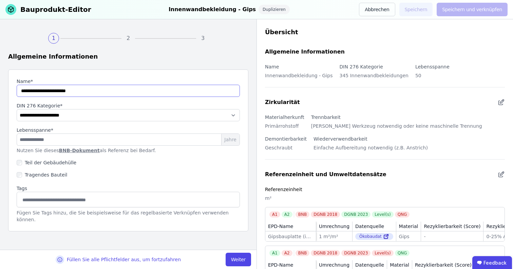
drag, startPoint x: 140, startPoint y: 90, endPoint x: 0, endPoint y: 94, distance: 140.4
click at [0, 94] on div "**********" at bounding box center [128, 134] width 256 height 231
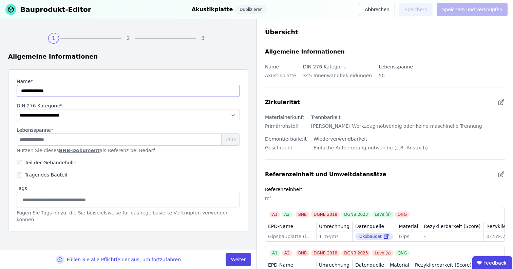
type input "**********"
select select "**********"
click at [236, 262] on button "Weiter" at bounding box center [237, 260] width 25 height 14
select select "**********"
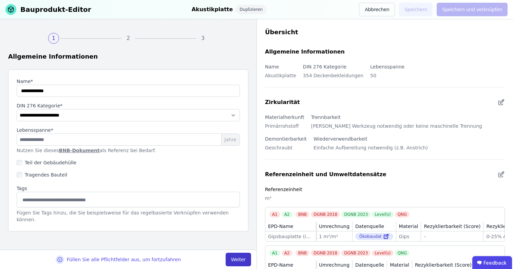
select select "**********"
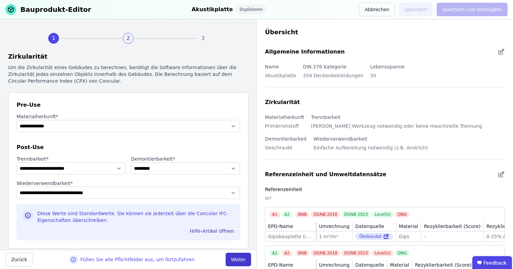
click at [242, 262] on button "Weiter" at bounding box center [237, 260] width 25 height 14
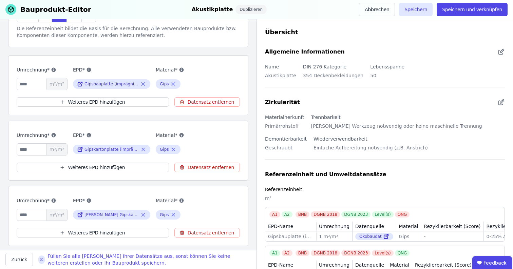
scroll to position [176, 0]
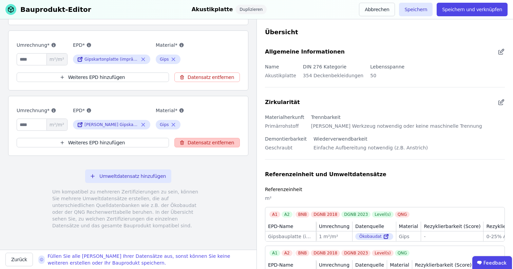
click at [198, 142] on button "Datensatz entfernen" at bounding box center [206, 142] width 65 height 9
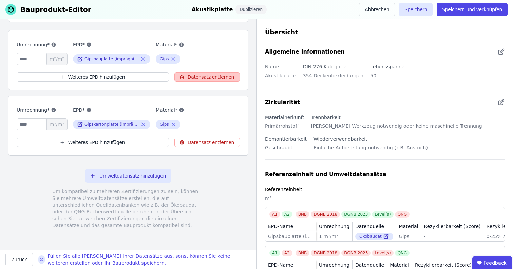
click at [212, 78] on button "Datensatz entfernen" at bounding box center [206, 76] width 65 height 9
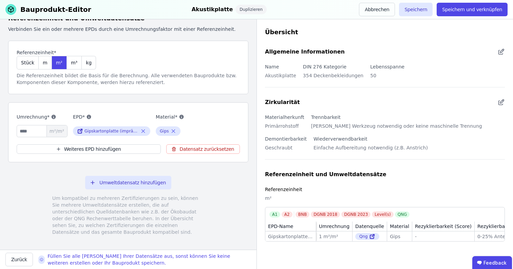
scroll to position [0, 0]
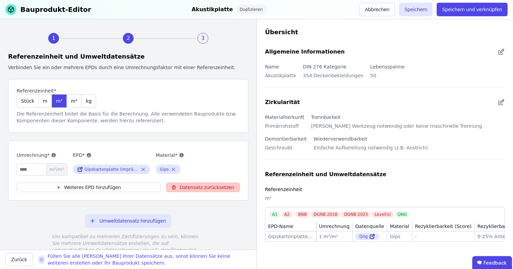
click at [208, 187] on button "Datensatz zurücksetzen" at bounding box center [203, 187] width 74 height 9
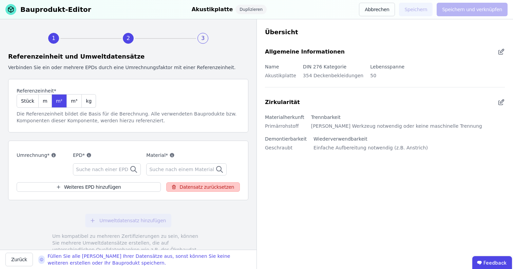
click at [193, 189] on button "Datensatz zurücksetzen" at bounding box center [203, 186] width 74 height 9
click at [114, 172] on span "Suche nach einer EPD" at bounding box center [103, 169] width 54 height 7
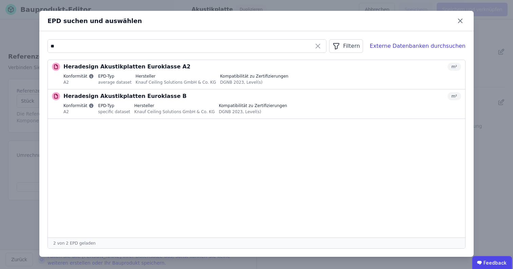
type input "*"
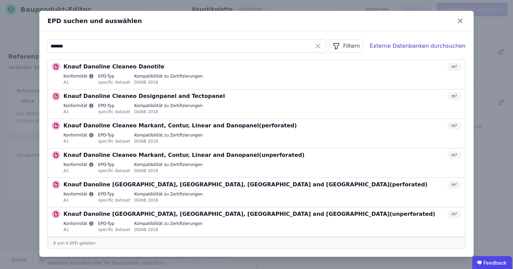
type input "*******"
click at [412, 51] on div "******* Filtern Externe Datenbanken durchsuchen" at bounding box center [256, 46] width 418 height 14
click at [412, 48] on div "Externe Datenbanken durchsuchen" at bounding box center [418, 46] width 96 height 8
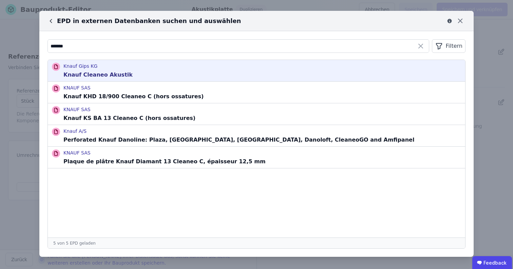
click at [184, 75] on div "Knauf Gips KG Knauf Cleaneo Akustik" at bounding box center [256, 70] width 417 height 21
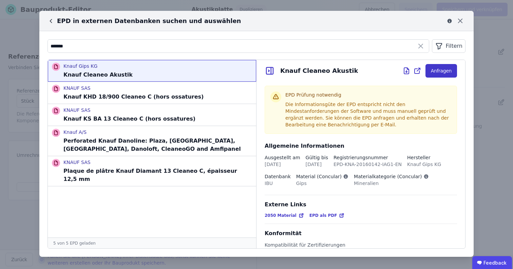
click at [437, 71] on button "Anfragen" at bounding box center [441, 71] width 32 height 14
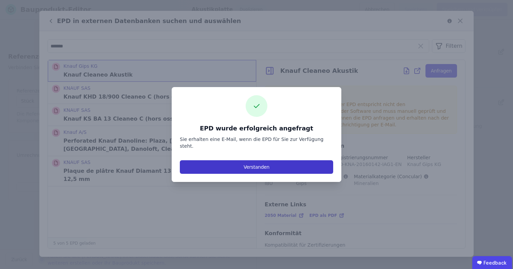
click at [233, 160] on button "Verstanden" at bounding box center [256, 167] width 153 height 14
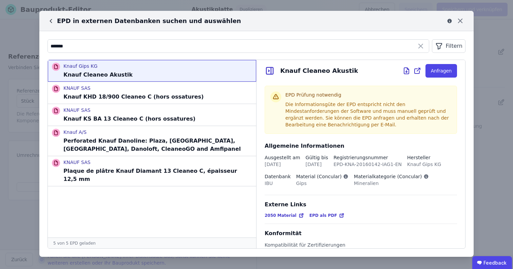
click at [54, 23] on icon at bounding box center [50, 21] width 7 height 7
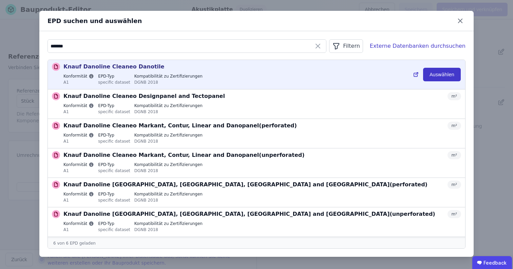
click at [451, 76] on button "Auswählen" at bounding box center [442, 75] width 38 height 14
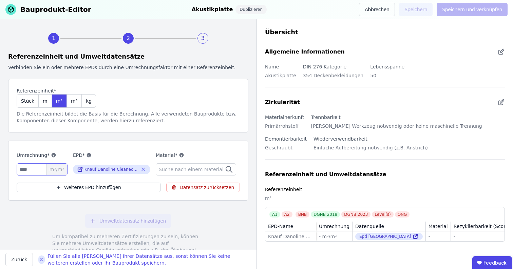
click at [28, 164] on input "number" at bounding box center [42, 169] width 51 height 12
type input "*"
click at [60, 154] on label "Umrechnung*" at bounding box center [42, 155] width 51 height 8
click at [190, 170] on span "Suche nach einem Material" at bounding box center [192, 169] width 66 height 7
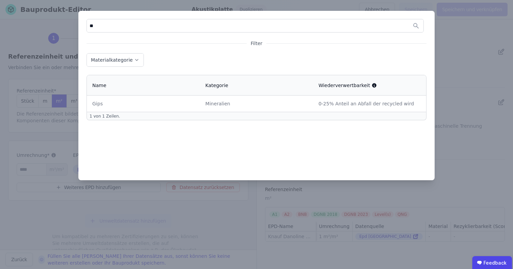
type input "*"
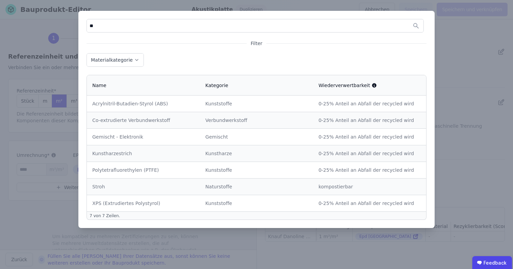
type input "*"
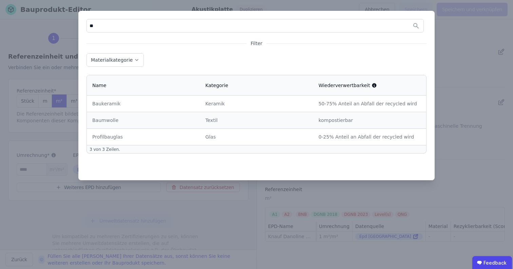
type input "*"
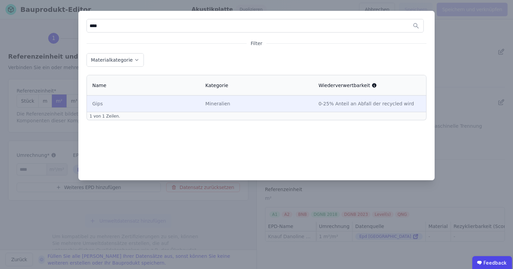
type input "****"
click at [107, 110] on td "Gips" at bounding box center [143, 104] width 113 height 16
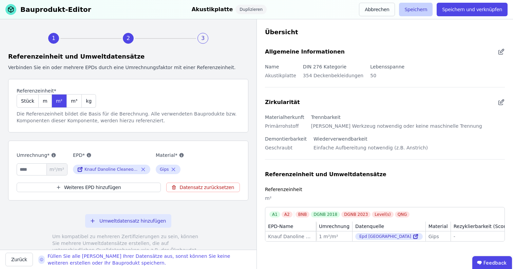
click at [419, 11] on button "Speichern" at bounding box center [416, 10] width 34 height 14
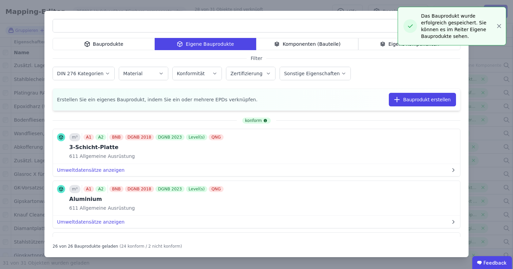
click at [298, 4] on div "Bauprodukte Eigene Bauprodukte Komponenten (Bauteile) Eigene Komponenten Filter…" at bounding box center [256, 134] width 513 height 269
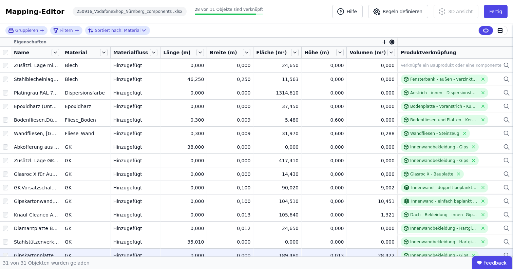
click at [61, 51] on div "Name" at bounding box center [36, 53] width 51 height 12
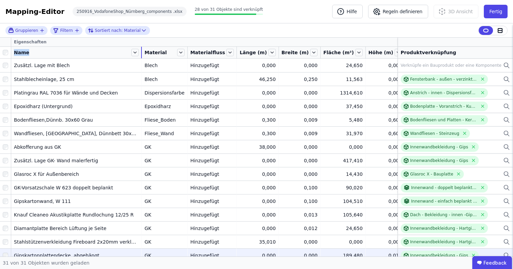
drag, startPoint x: 61, startPoint y: 51, endPoint x: 142, endPoint y: 53, distance: 80.4
click at [142, 53] on tr "Name Material Materialfluss Länge (m) Breite (m) Fläche (m²) Höhe (m) Volumen (…" at bounding box center [285, 53] width 571 height 12
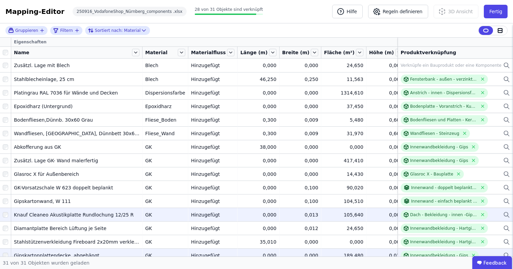
click at [505, 216] on td "Dach - Bekleidung - innen -Gipskarton Lochplatte Dach - Bekleidung - innen -Gip…" at bounding box center [454, 215] width 115 height 14
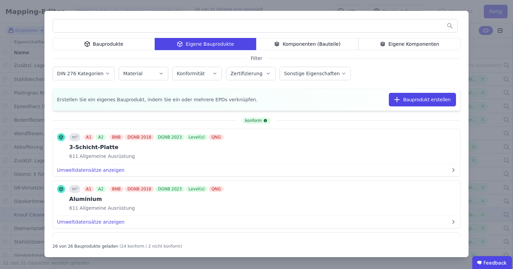
click at [411, 45] on div "Eigene Komponenten" at bounding box center [409, 44] width 102 height 12
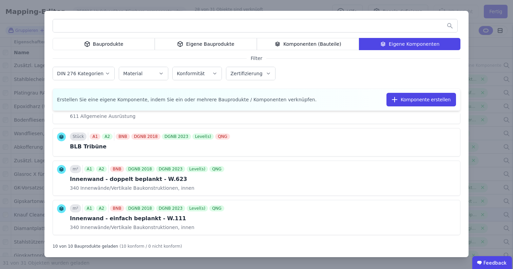
scroll to position [284, 0]
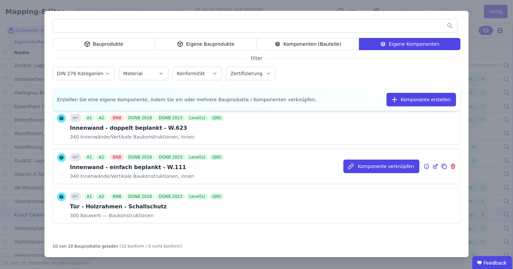
click at [441, 166] on icon at bounding box center [444, 166] width 6 height 8
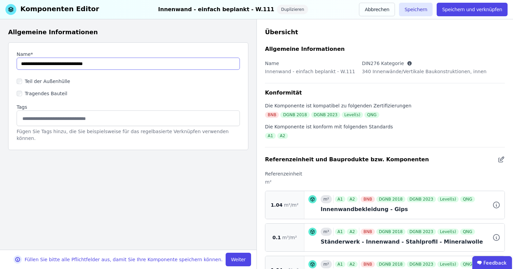
drag, startPoint x: 127, startPoint y: 63, endPoint x: 0, endPoint y: 62, distance: 127.2
click at [0, 62] on div "Allgemeine Informationen Name* Teil der Außenhülle Tragendes Bauteil Tags Fügen…" at bounding box center [128, 134] width 256 height 231
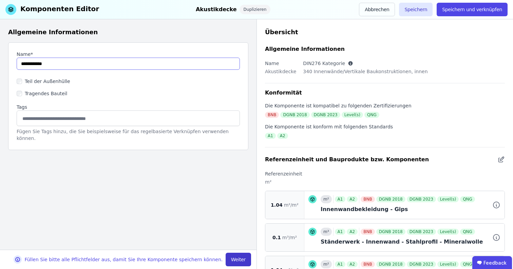
type input "**********"
click at [233, 259] on button "Weiter" at bounding box center [237, 260] width 25 height 14
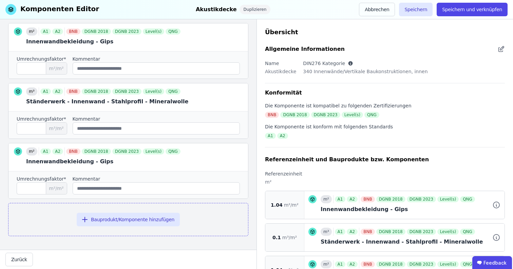
scroll to position [98, 0]
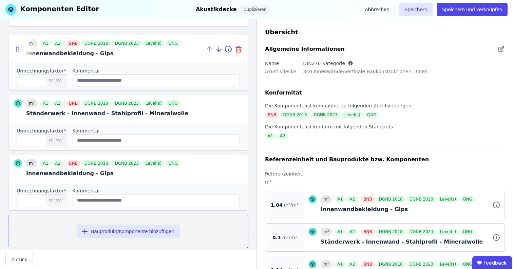
click at [234, 48] on icon at bounding box center [238, 49] width 8 height 8
type input "***"
type input "****"
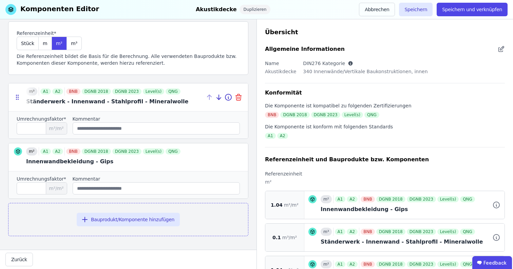
scroll to position [50, 0]
click at [234, 93] on icon at bounding box center [238, 97] width 8 height 8
type input "****"
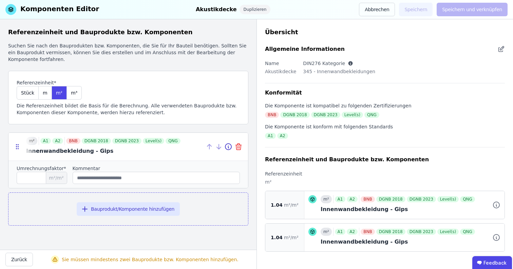
click at [239, 149] on icon at bounding box center [238, 147] width 8 height 8
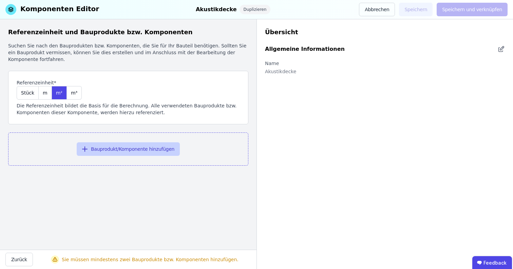
click at [136, 151] on button "Bauprodukt/Komponente hinzufügen" at bounding box center [128, 149] width 103 height 14
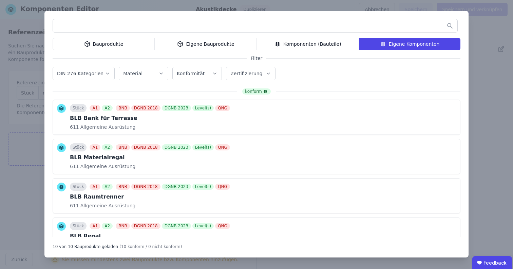
click at [220, 40] on div "Eigene Bauprodukte" at bounding box center [206, 44] width 102 height 12
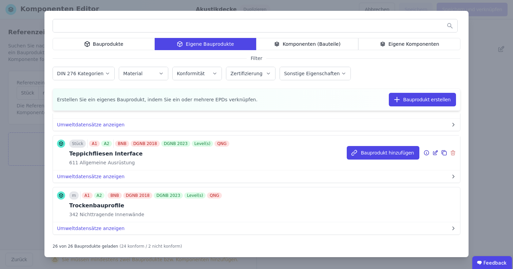
scroll to position [1024, 0]
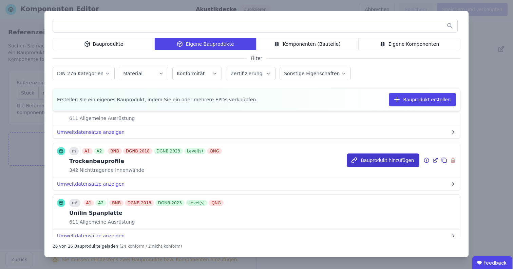
click at [394, 163] on button "Bauprodukt hinzufügen" at bounding box center [383, 161] width 73 height 14
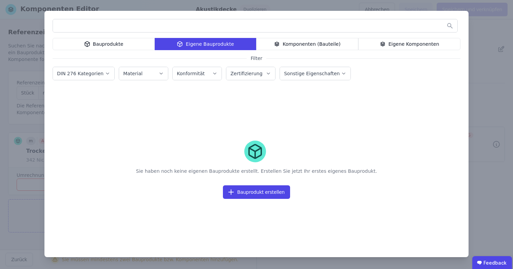
scroll to position [0, 0]
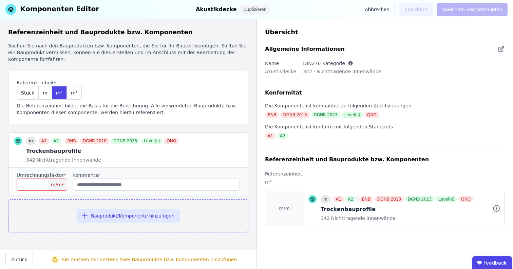
click at [39, 188] on input "number" at bounding box center [42, 185] width 51 height 12
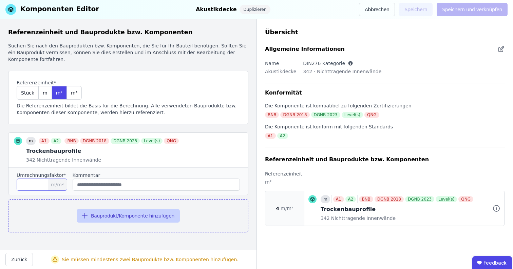
type input "*"
click at [129, 216] on button "Bauprodukt/Komponente hinzufügen" at bounding box center [128, 216] width 103 height 14
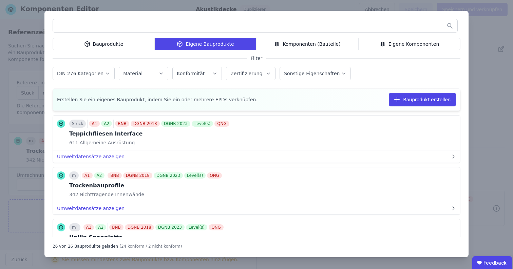
scroll to position [1263, 0]
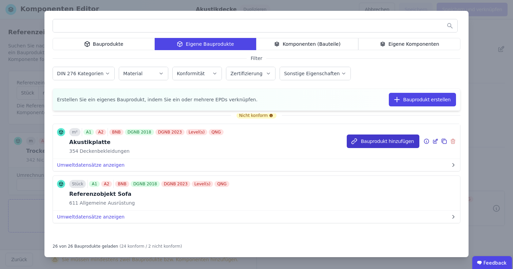
click at [396, 145] on button "Bauprodukt hinzufügen" at bounding box center [383, 142] width 73 height 14
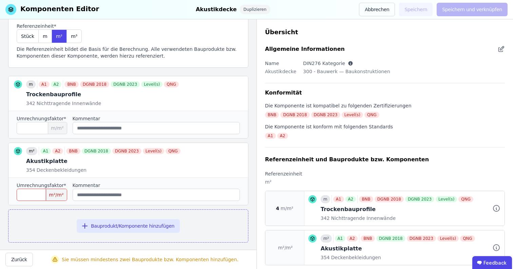
scroll to position [63, 0]
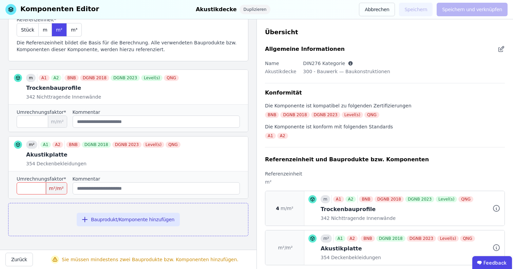
click at [37, 191] on input "number" at bounding box center [42, 188] width 51 height 12
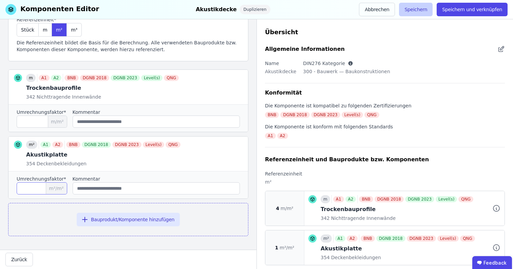
type input "*"
click at [421, 11] on button "Speichern" at bounding box center [416, 10] width 34 height 14
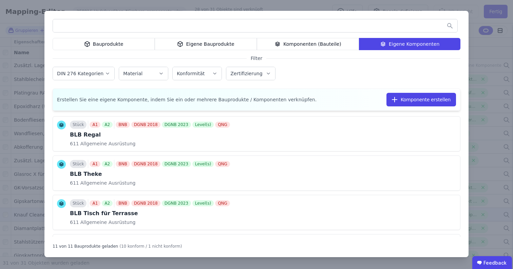
scroll to position [336, 0]
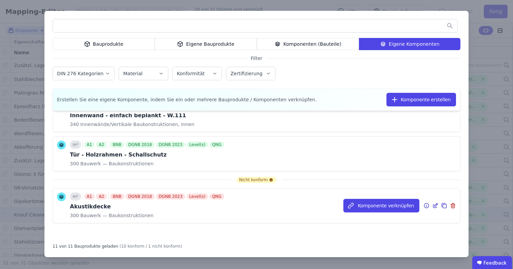
click at [220, 209] on div "m² A1 A2 BNB DGNB 2018 DGNB 2023 Level(s) QNG Akustikdecke 300 Bauwerk — Baukon…" at bounding box center [256, 206] width 407 height 35
click at [432, 204] on icon at bounding box center [435, 206] width 6 height 8
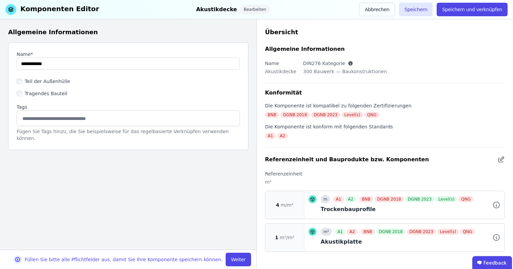
scroll to position [3, 0]
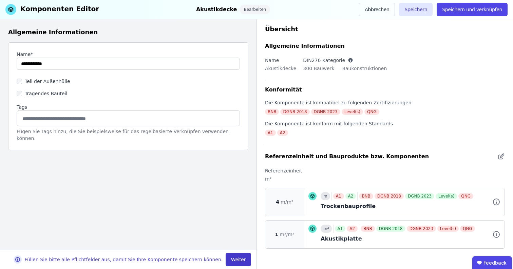
click at [246, 261] on button "Weiter" at bounding box center [237, 260] width 25 height 14
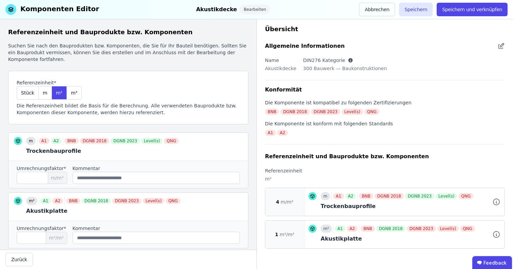
scroll to position [9, 0]
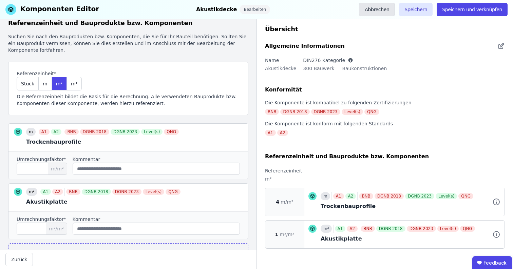
click at [384, 10] on button "Abbrechen" at bounding box center [377, 10] width 36 height 14
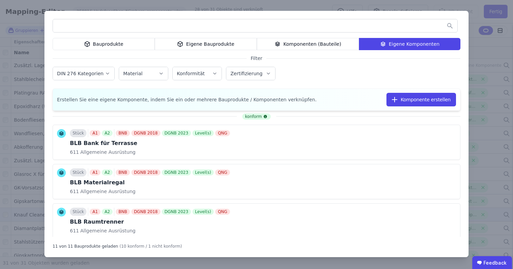
click at [275, 7] on div "Bauprodukte Eigene Bauprodukte Komponenten (Bauteile) Eigene Komponenten Filter…" at bounding box center [256, 134] width 513 height 269
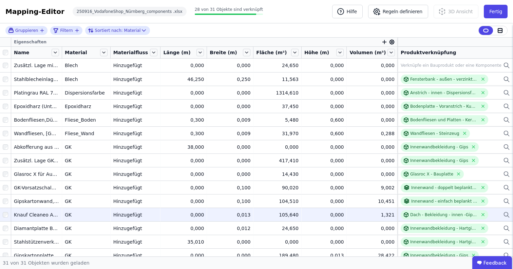
scroll to position [223, 0]
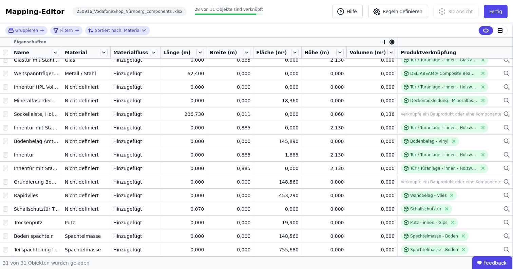
click at [281, 16] on div "Mapping-Editor Hilfe Regeln definieren 3D Ansicht Fertig 250916_VodafoneShop_Nü…" at bounding box center [256, 11] width 513 height 23
